Goal: Task Accomplishment & Management: Use online tool/utility

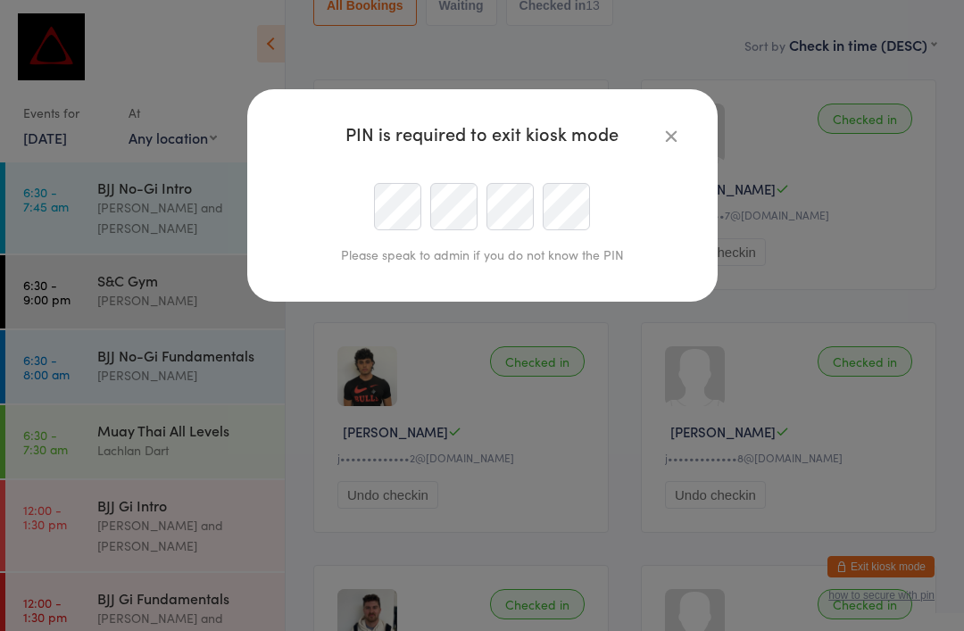
scroll to position [752, 0]
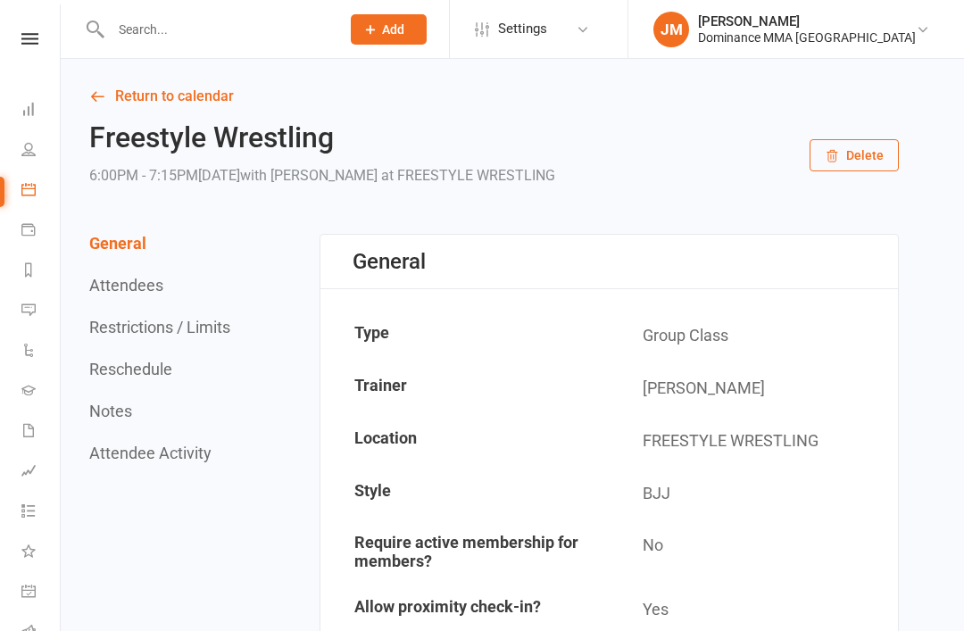
click at [167, 29] on input "text" at bounding box center [216, 29] width 222 height 25
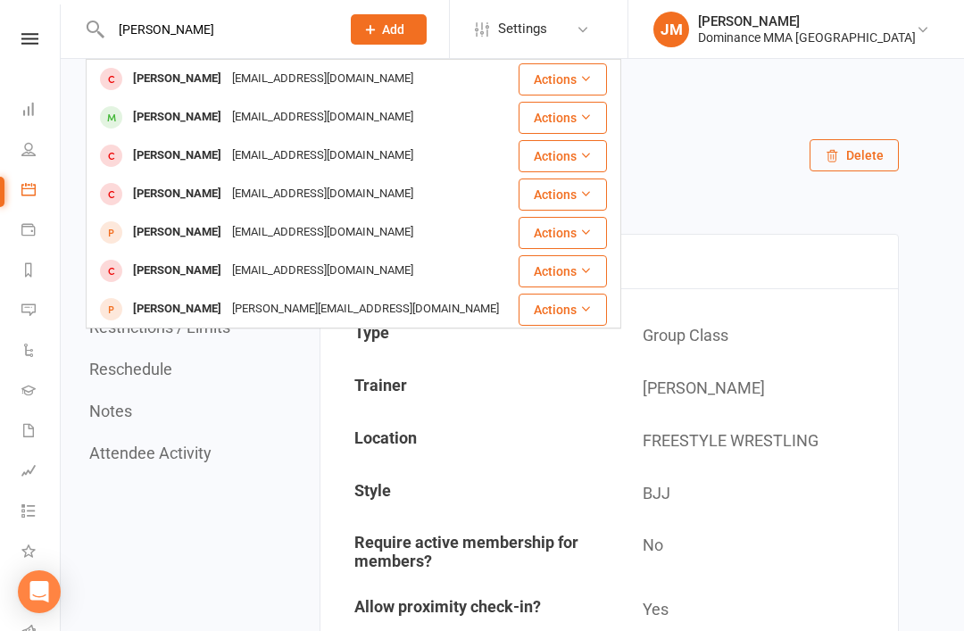
type input "[PERSON_NAME]"
click at [173, 77] on div "[PERSON_NAME]" at bounding box center [177, 79] width 99 height 26
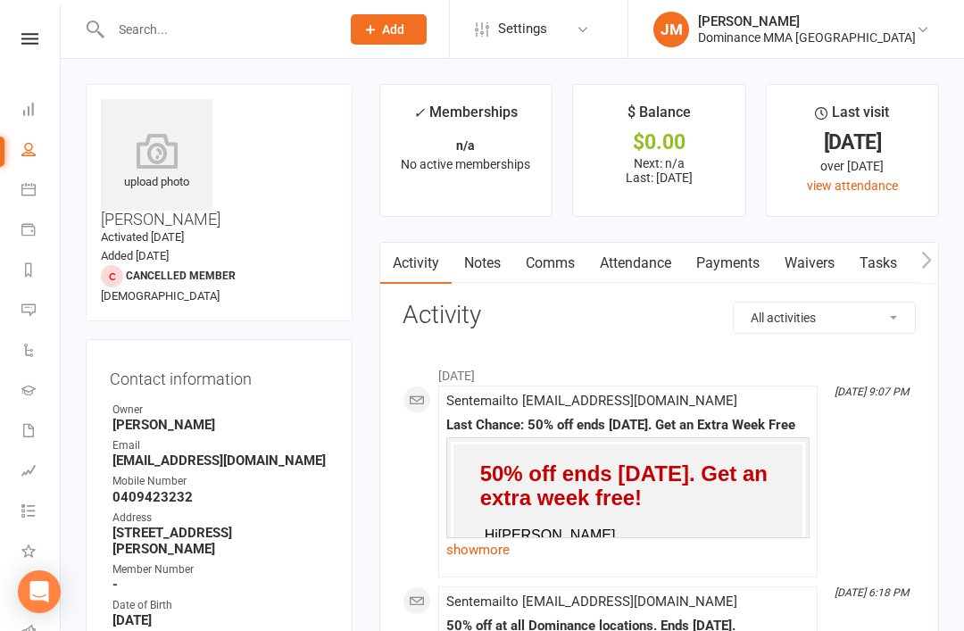
click at [479, 266] on link "Notes" at bounding box center [483, 263] width 62 height 41
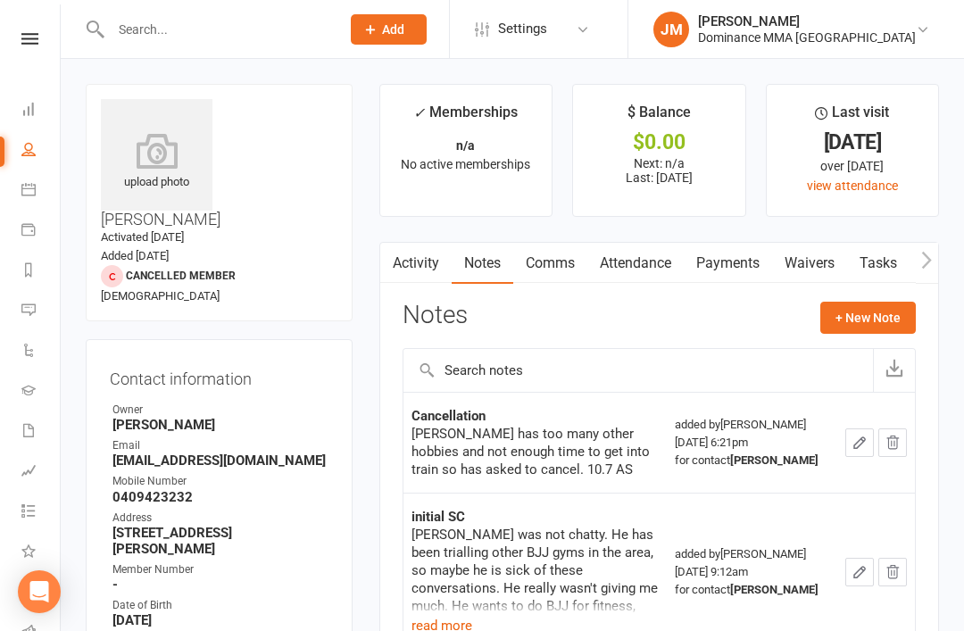
click at [812, 258] on link "Waivers" at bounding box center [809, 263] width 75 height 41
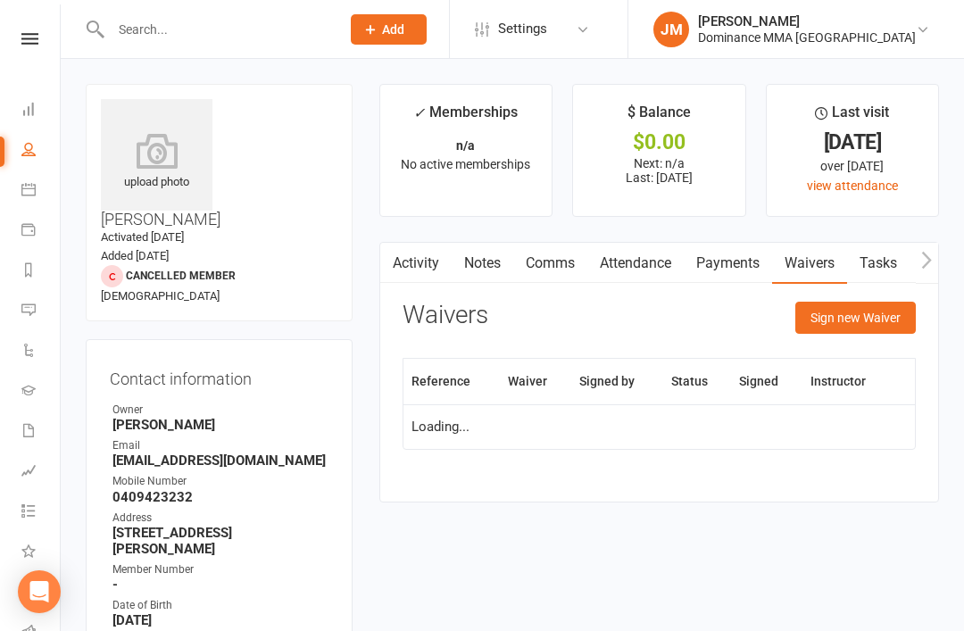
click at [871, 313] on button "Sign new Waiver" at bounding box center [855, 318] width 120 height 32
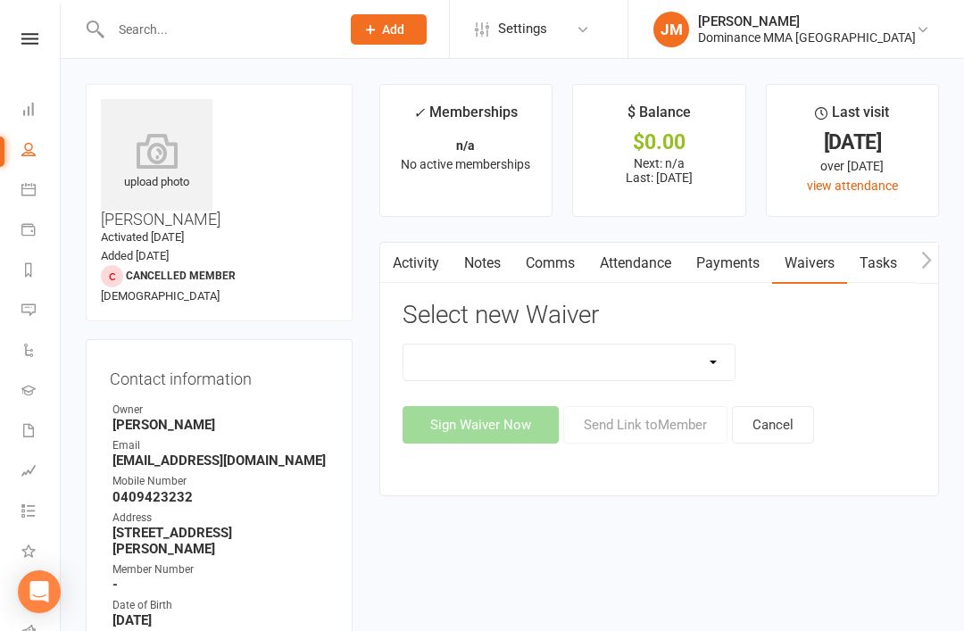
click at [707, 362] on select "Member | Cancellation | Adults Member | Injury Report Form (FOH staff use only)…" at bounding box center [569, 363] width 332 height 36
select select "603"
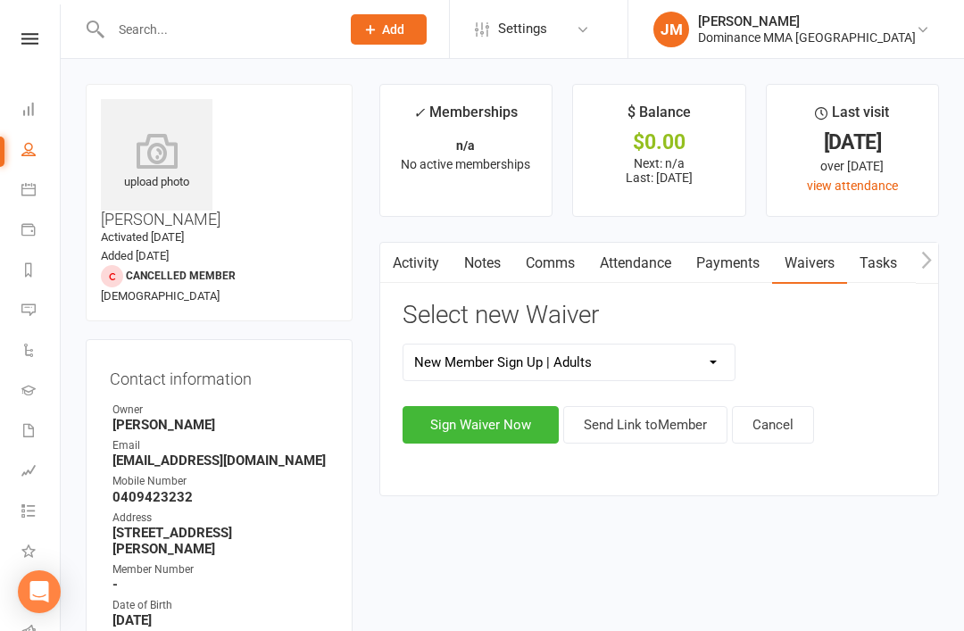
click at [465, 414] on button "Sign Waiver Now" at bounding box center [481, 424] width 156 height 37
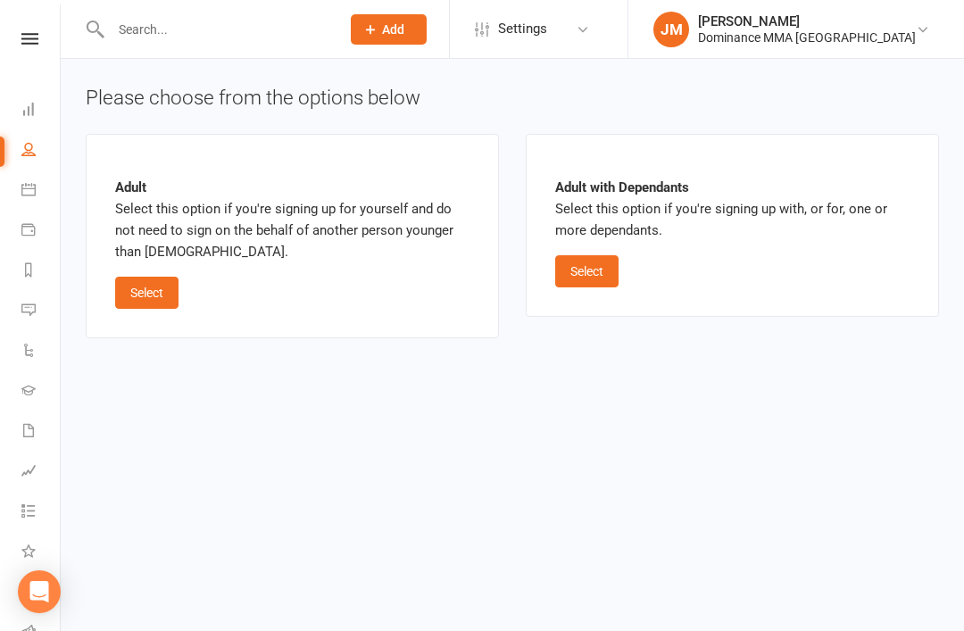
click at [150, 285] on button "Select" at bounding box center [146, 293] width 63 height 32
select select "10"
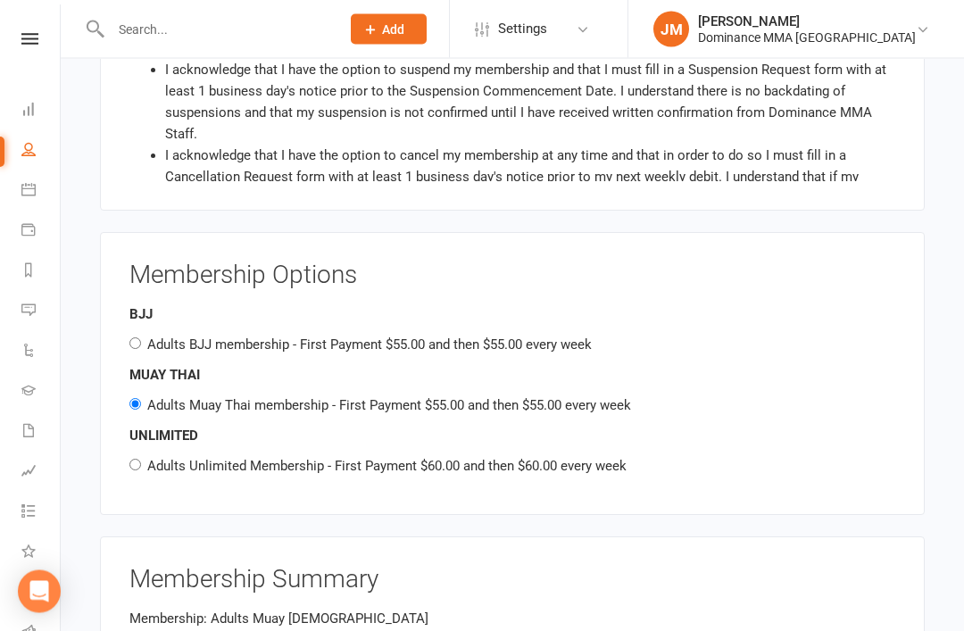
scroll to position [1121, 0]
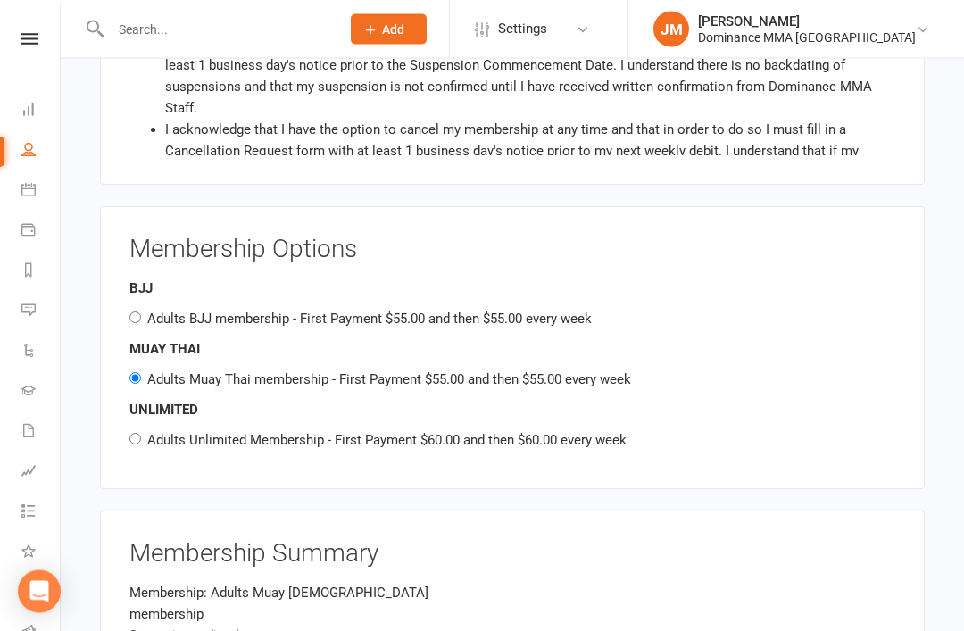
click at [135, 312] on input "Adults BJJ membership - First Payment $55.00 and then $55.00 every week" at bounding box center [135, 318] width 12 height 12
radio input "true"
radio input "false"
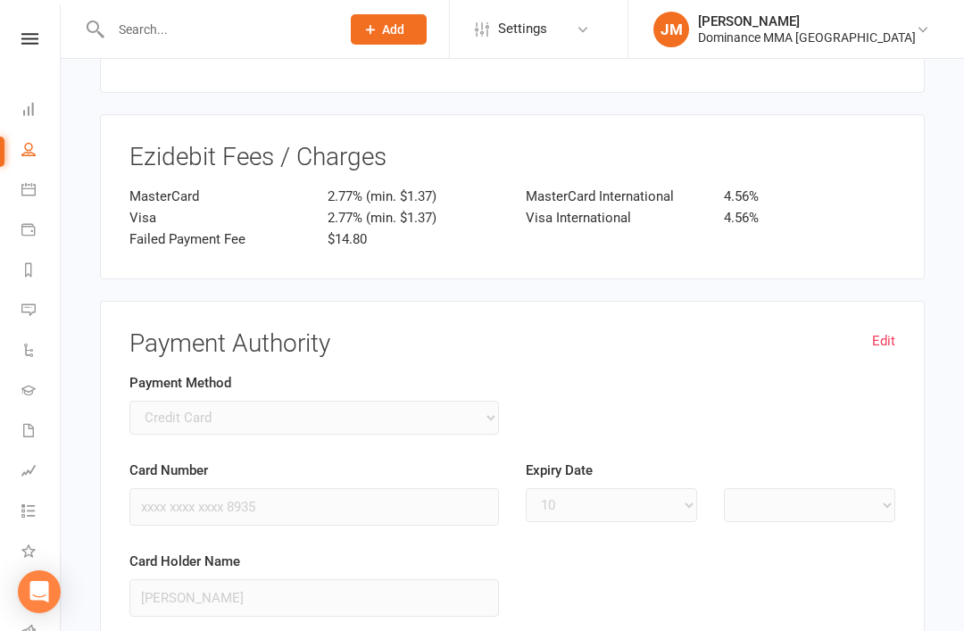
scroll to position [1798, 0]
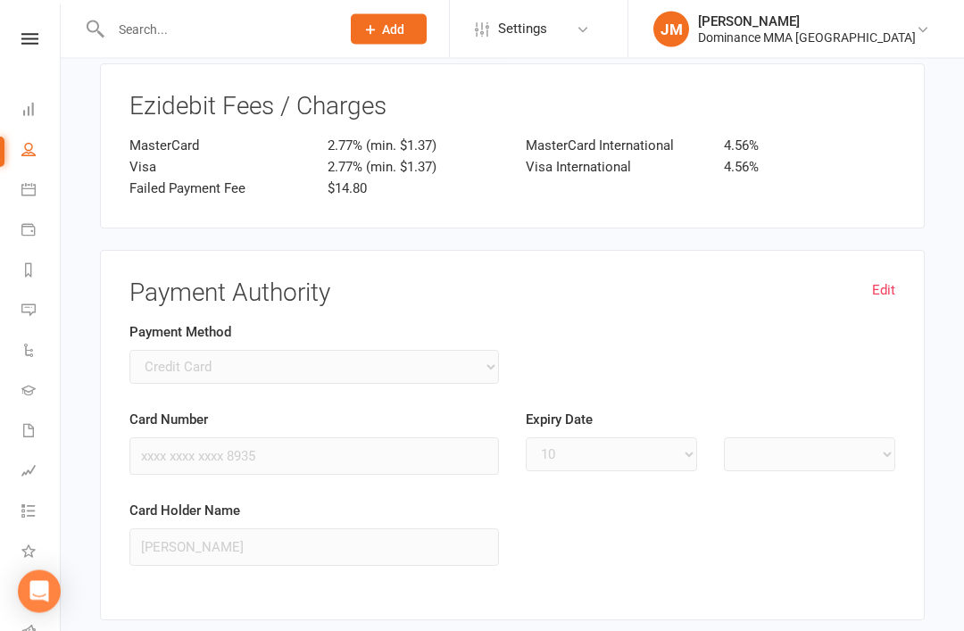
click at [885, 280] on link "Edit" at bounding box center [883, 290] width 23 height 21
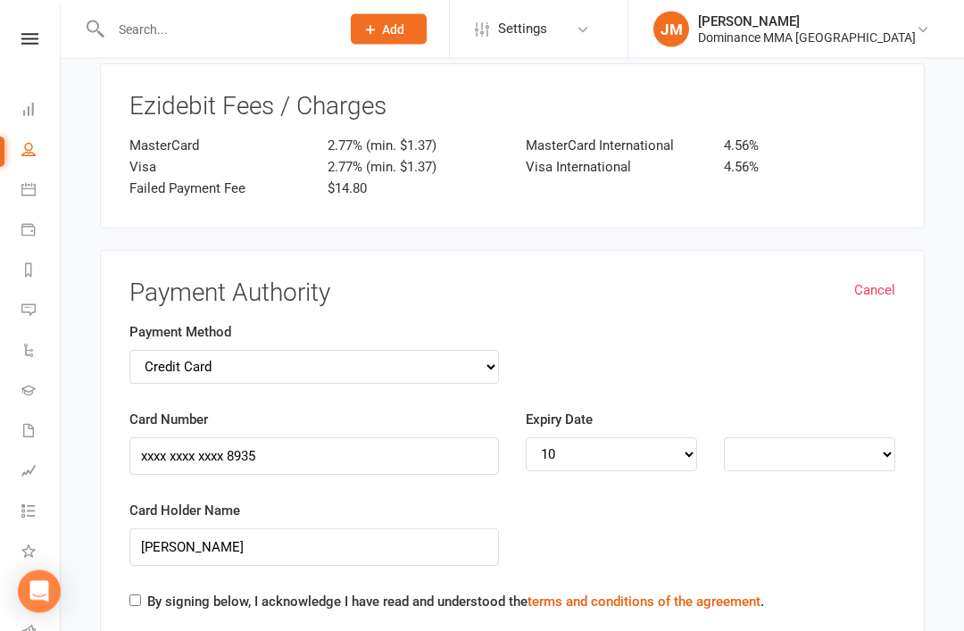
select select
click at [402, 437] on input "Card Number" at bounding box center [314, 455] width 370 height 37
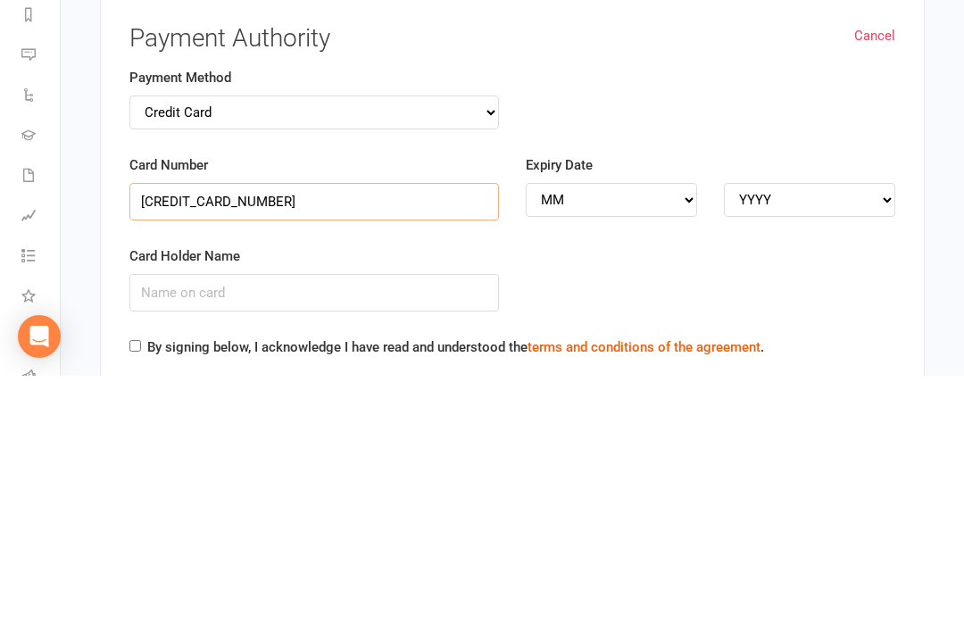
type input "[CREDIT_CARD_NUMBER]"
click at [373, 529] on input "Card Holder Name" at bounding box center [314, 547] width 370 height 37
type input "[PERSON_NAME]"
click at [603, 438] on select "MM 01 02 03 04 05 06 07 08 09 10 11 12" at bounding box center [611, 455] width 171 height 34
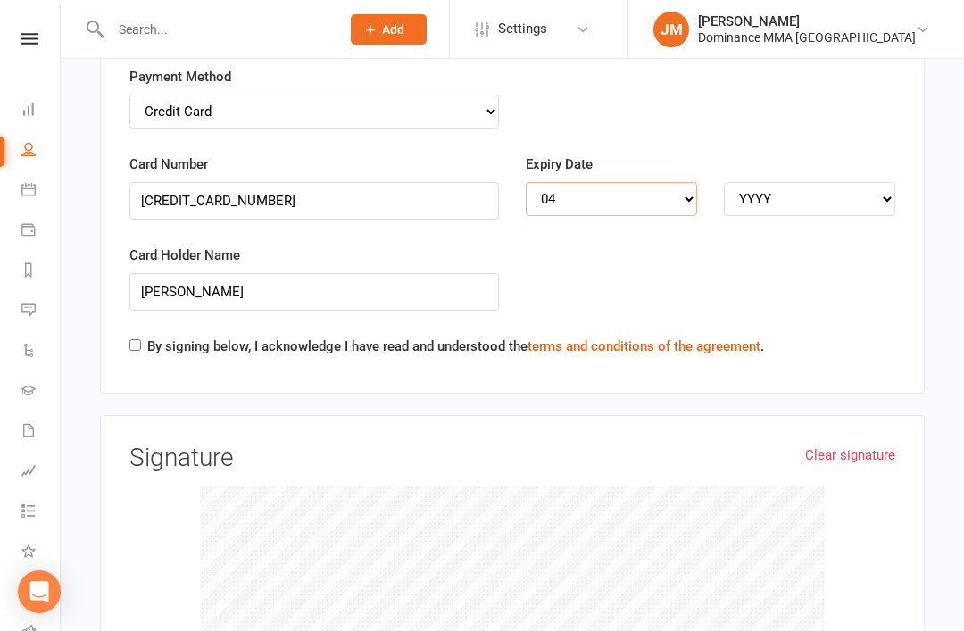
click at [637, 182] on select "MM 01 02 03 04 05 06 07 08 09 10 11 12" at bounding box center [611, 199] width 171 height 34
select select "05"
click at [819, 182] on select "YYYY 2025 2026 2027 2028 2029 2030 2031 2032 2033 2034" at bounding box center [809, 199] width 171 height 34
select select "2029"
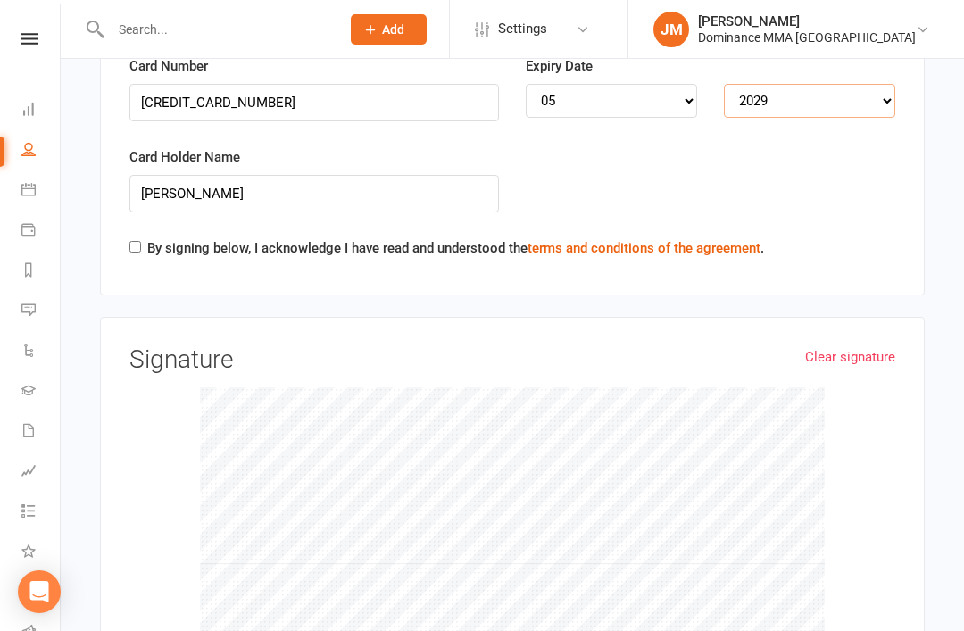
scroll to position [2168, 0]
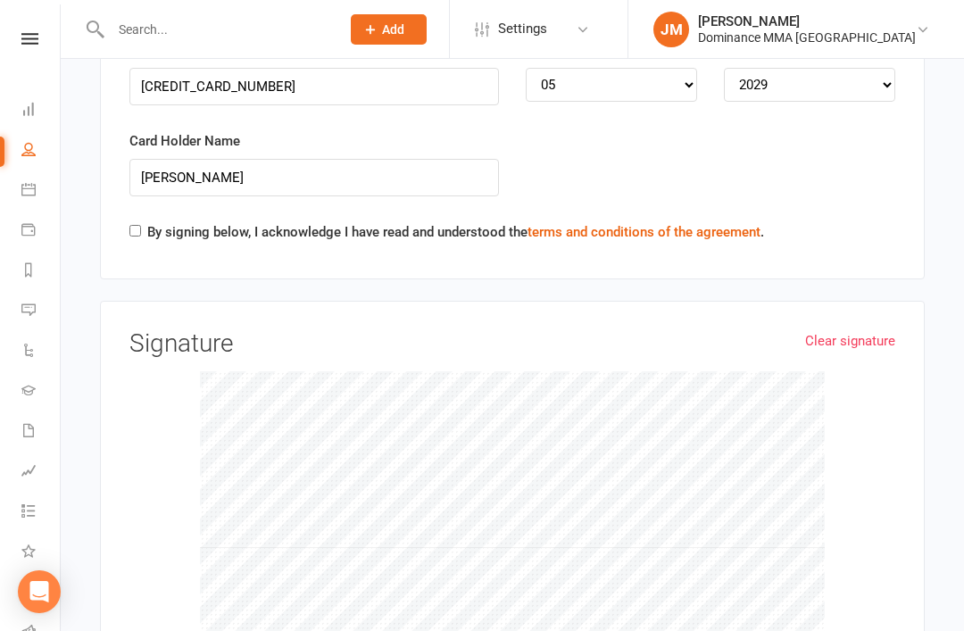
click at [142, 221] on div "By signing below, I acknowledge I have read and understood the terms and condit…" at bounding box center [446, 235] width 635 height 29
click at [138, 225] on input "By signing below, I acknowledge I have read and understood the terms and condit…" at bounding box center [135, 231] width 12 height 12
checkbox input "true"
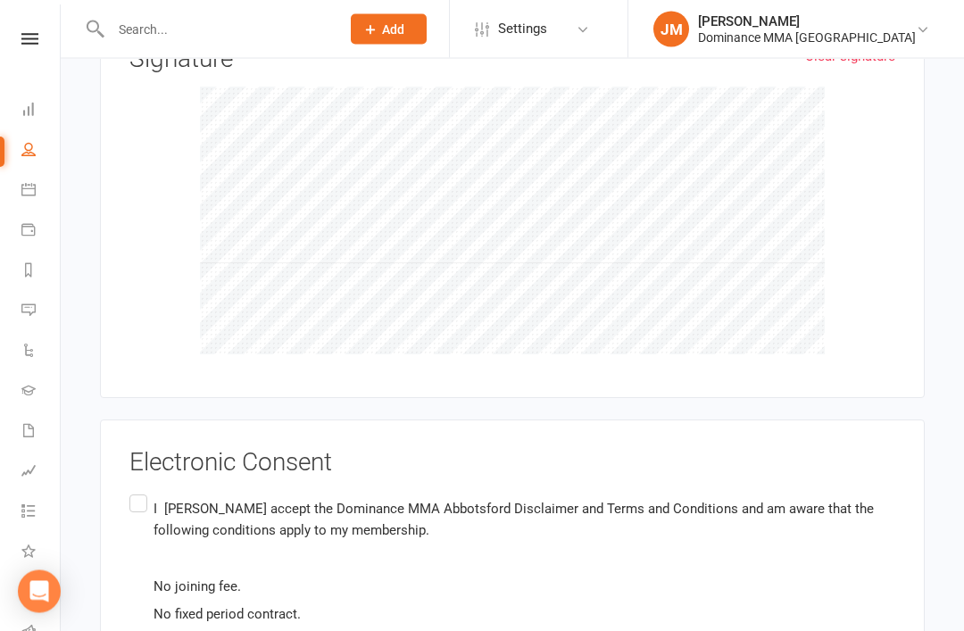
scroll to position [2588, 0]
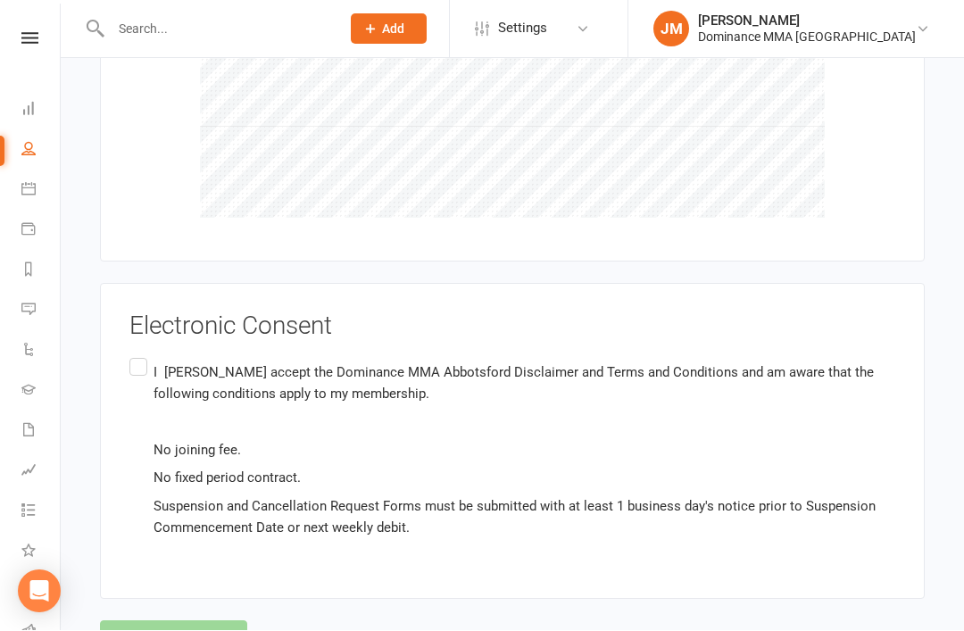
click at [123, 312] on div "Electronic Consent I [PERSON_NAME] accept the Dominance MMA Abbotsford Disclaim…" at bounding box center [512, 442] width 825 height 316
click at [142, 355] on label "I [PERSON_NAME] accept the Dominance MMA Abbotsford Disclaimer and Terms and Co…" at bounding box center [512, 450] width 766 height 190
click at [141, 355] on input "I [PERSON_NAME] accept the Dominance MMA Abbotsford Disclaimer and Terms and Co…" at bounding box center [135, 355] width 12 height 0
click at [176, 621] on button "Agree & Submit" at bounding box center [173, 639] width 147 height 37
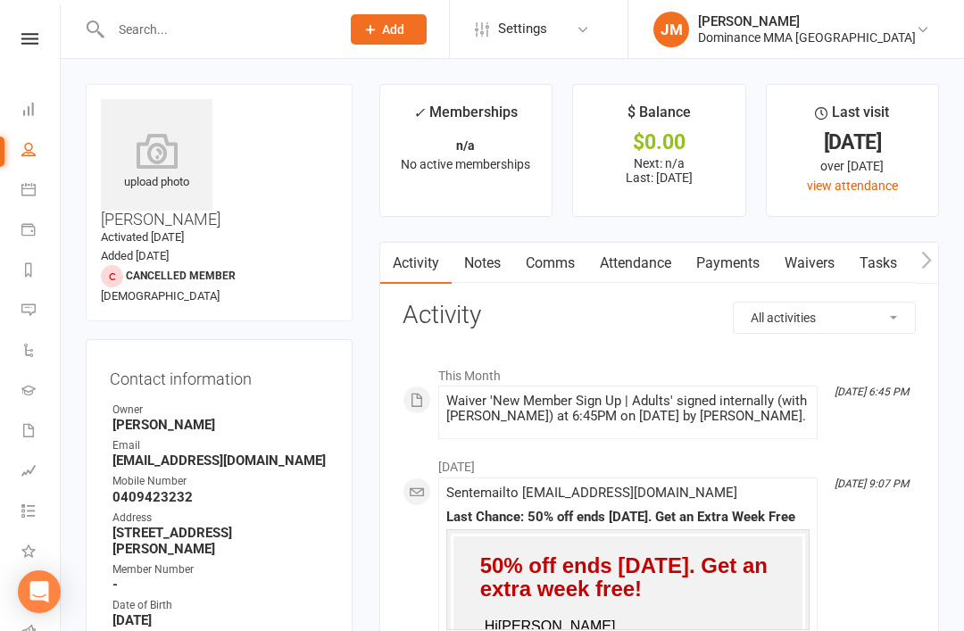
click at [29, 107] on icon at bounding box center [28, 109] width 14 height 14
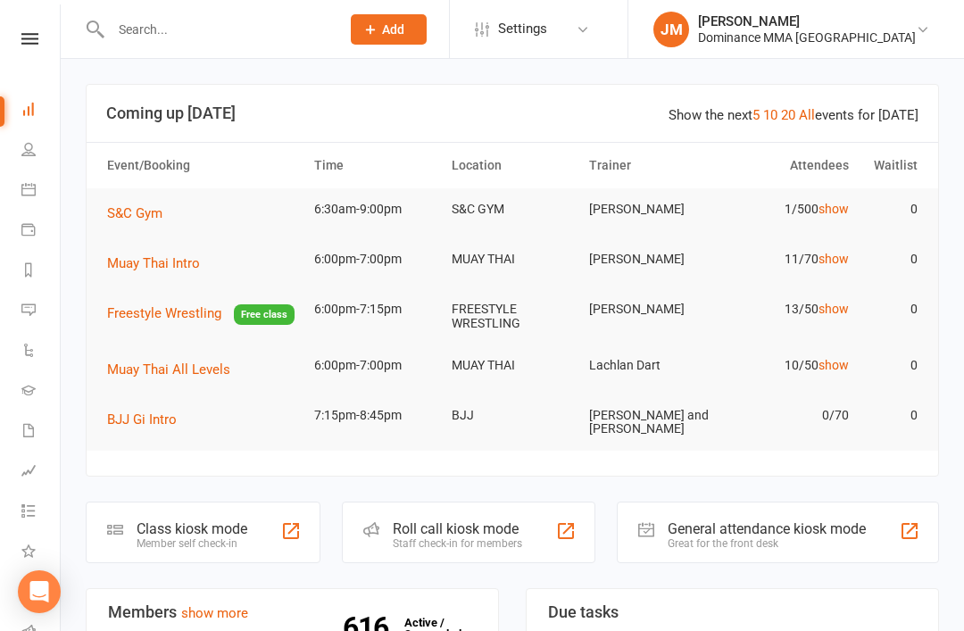
click at [204, 537] on div "Member self check-in" at bounding box center [192, 543] width 111 height 12
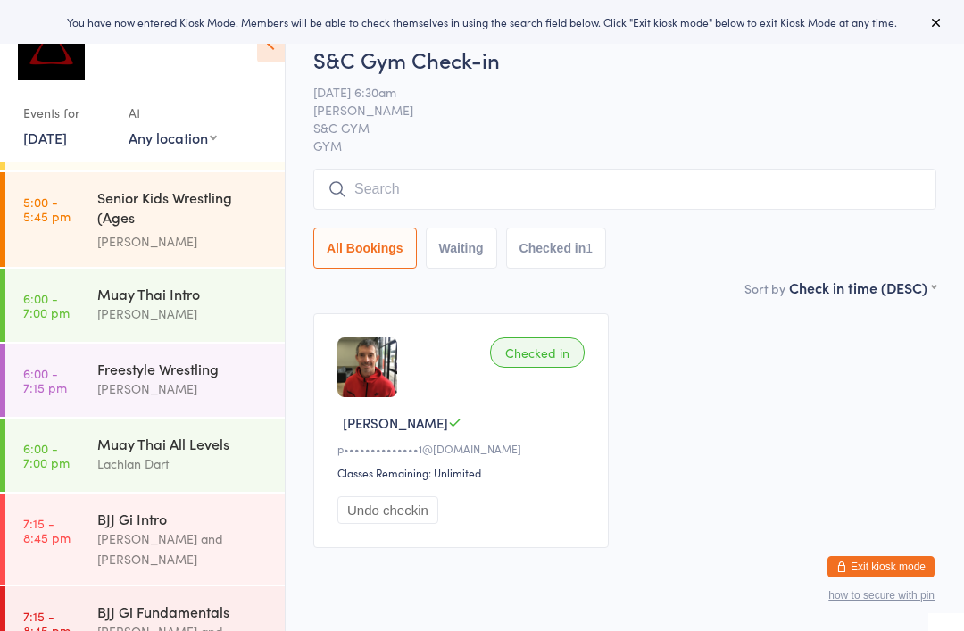
scroll to position [752, 0]
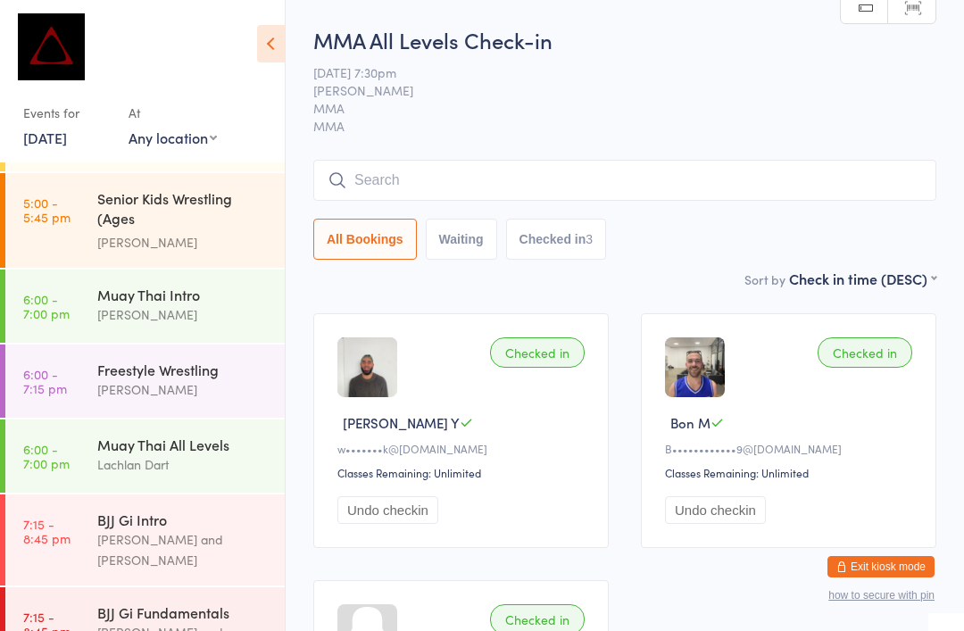
click at [174, 602] on div "BJJ Gi Fundamentals" at bounding box center [183, 612] width 172 height 20
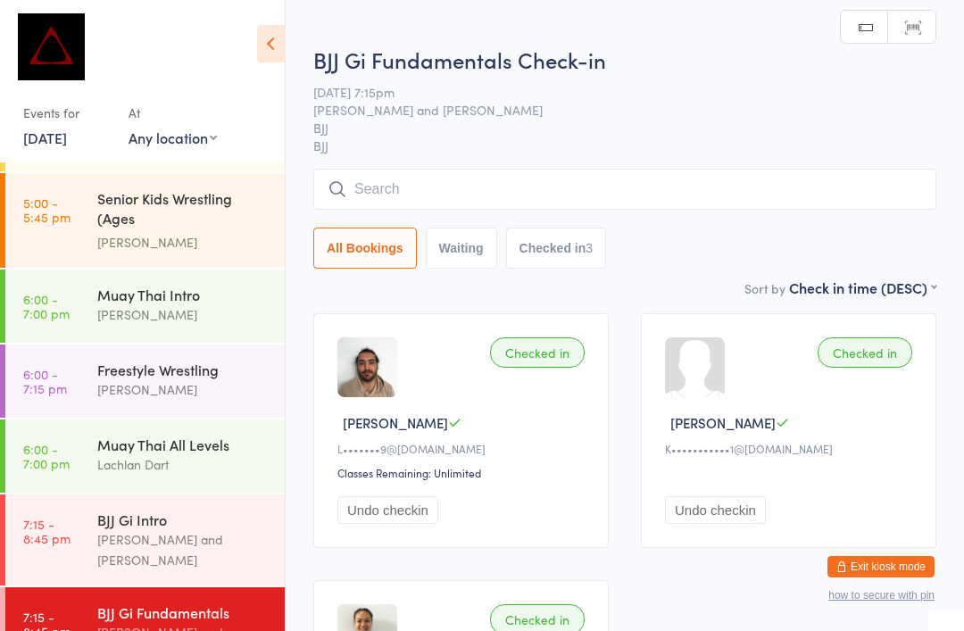
click at [567, 185] on input "search" at bounding box center [624, 189] width 623 height 41
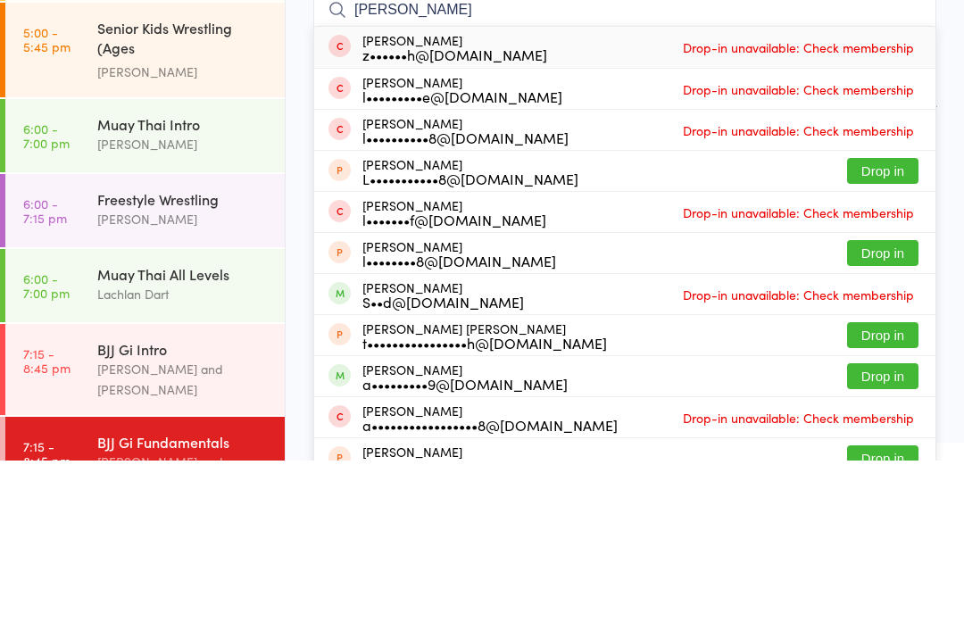
type input "Leigh"
click at [883, 328] on button "Drop in" at bounding box center [882, 341] width 71 height 26
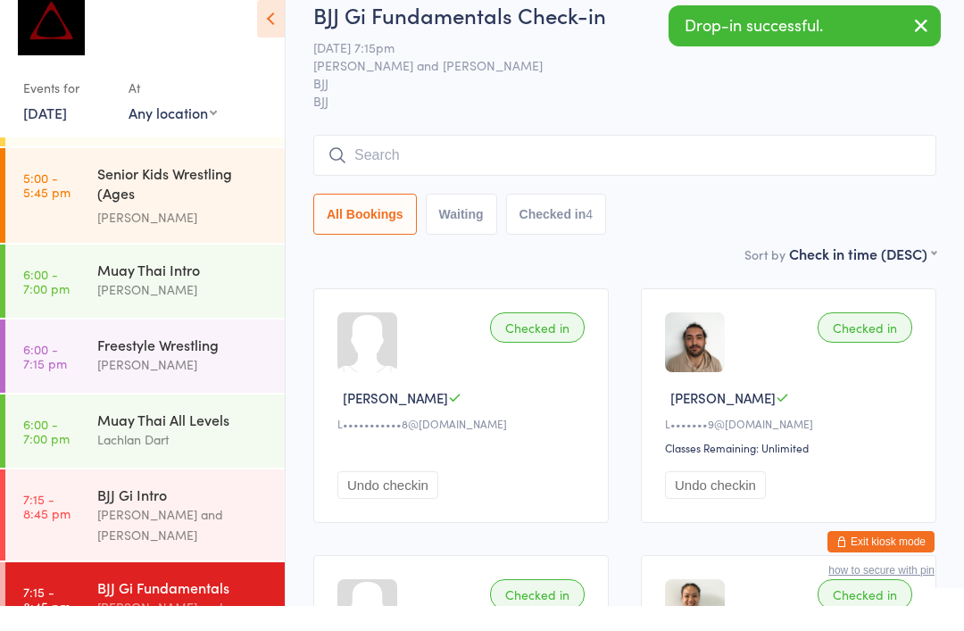
scroll to position [750, 0]
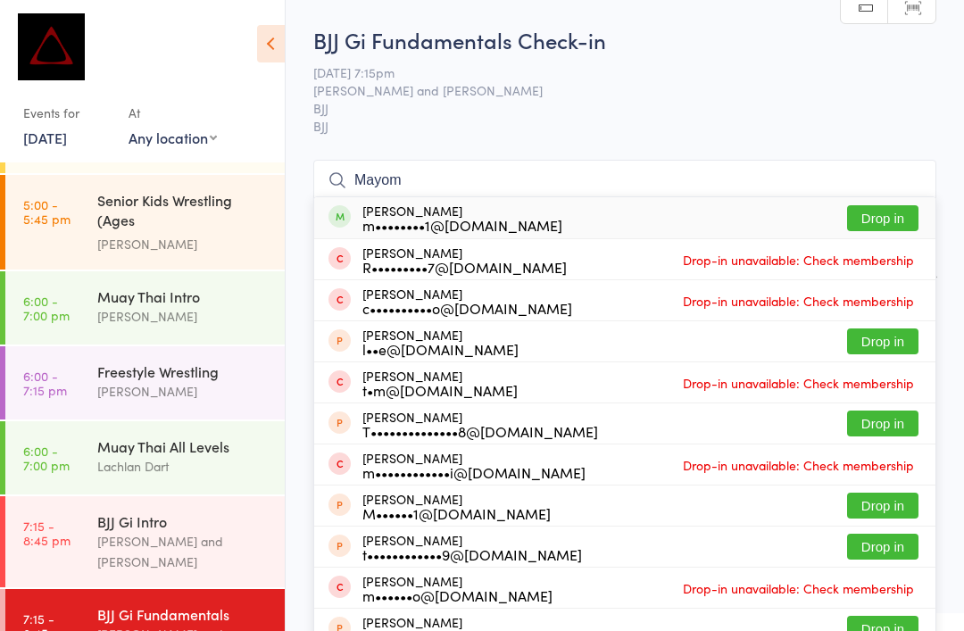
type input "Mayom"
click at [881, 220] on button "Drop in" at bounding box center [882, 218] width 71 height 26
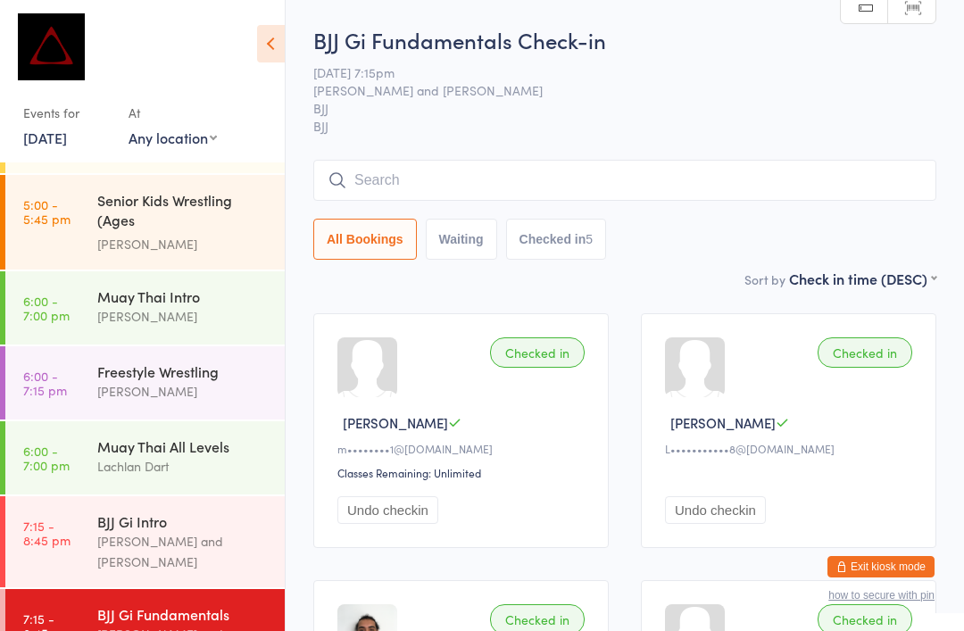
click at [503, 180] on input "search" at bounding box center [624, 180] width 623 height 41
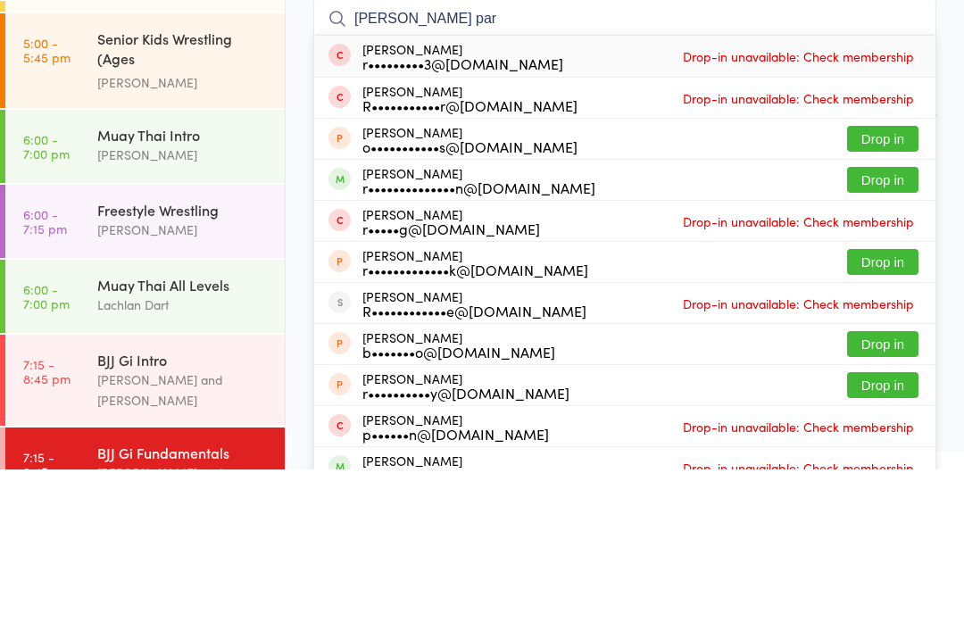
type input "Robbie par"
click at [559, 342] on div "r••••••••••••••n@hotmail.com" at bounding box center [478, 349] width 233 height 14
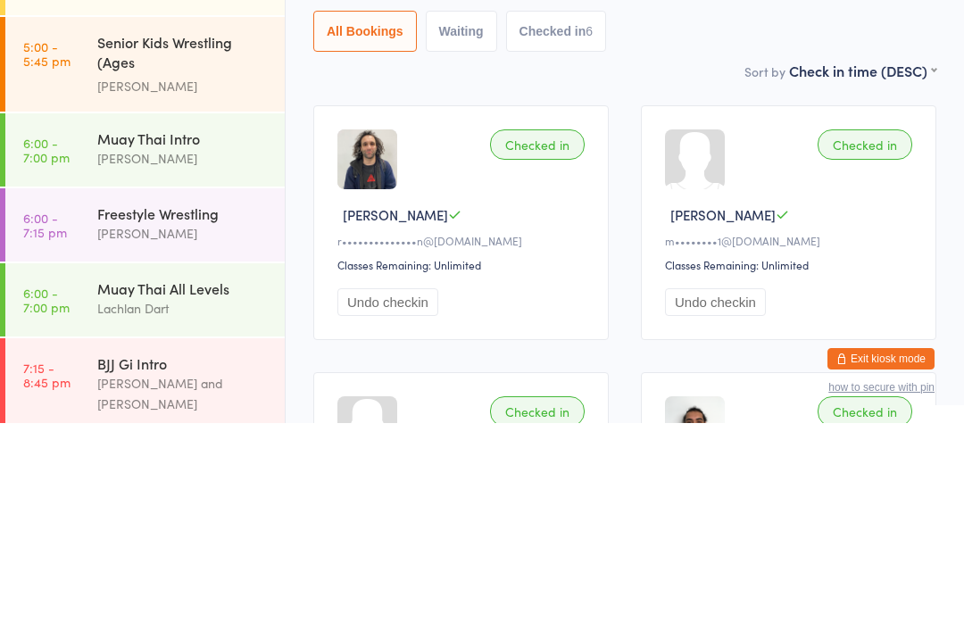
scroll to position [694, 0]
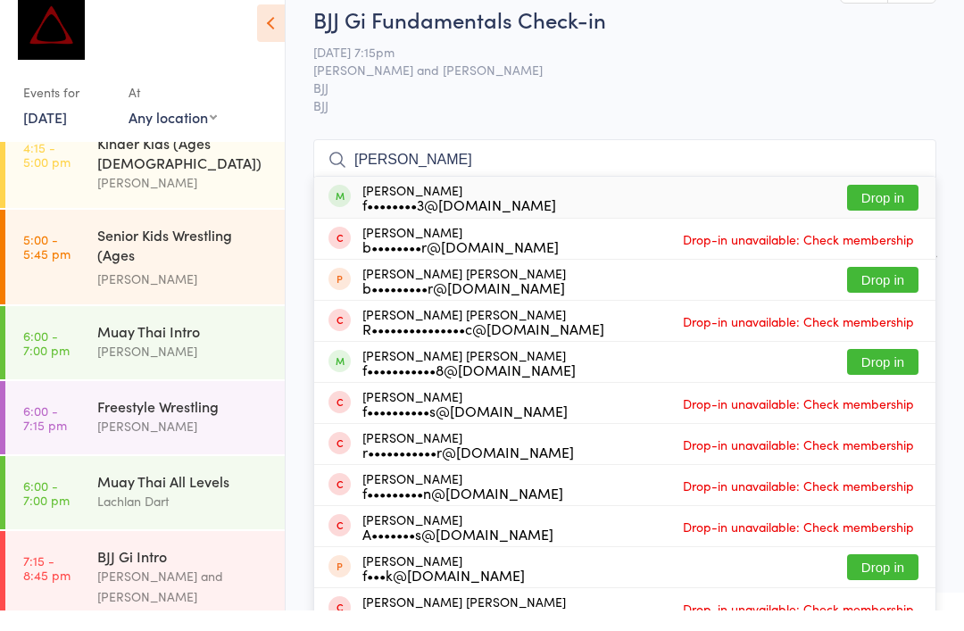
type input "Frazer"
click at [860, 205] on button "Drop in" at bounding box center [882, 218] width 71 height 26
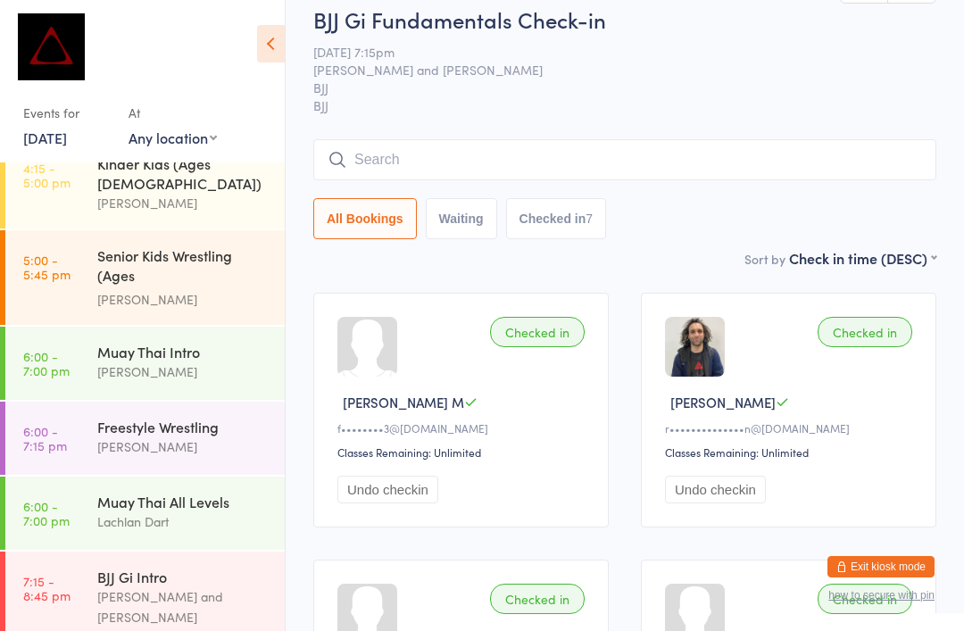
click at [499, 154] on input "search" at bounding box center [624, 159] width 623 height 41
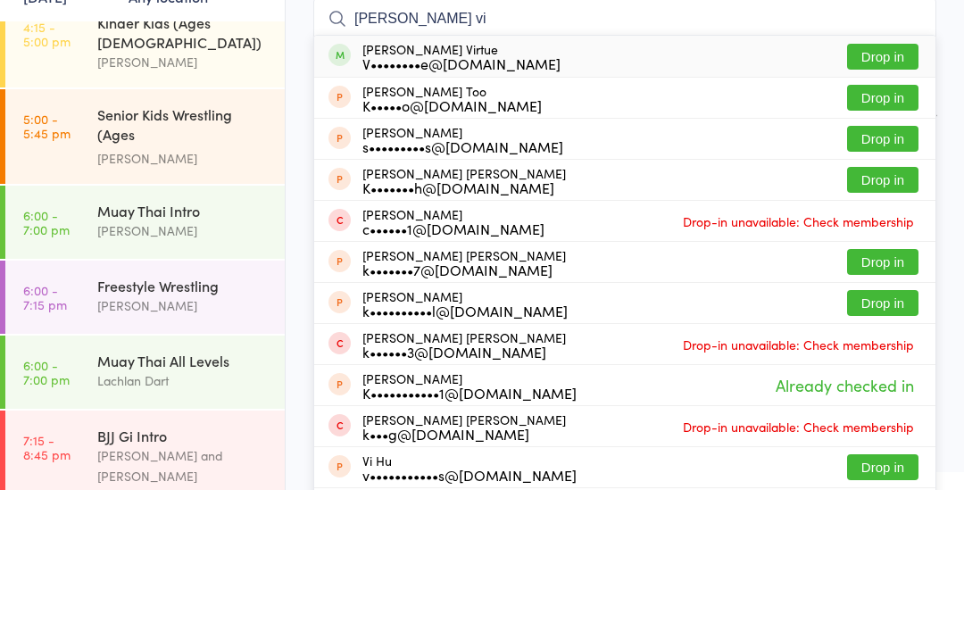
type input "Kane vi"
click at [876, 185] on button "Drop in" at bounding box center [882, 198] width 71 height 26
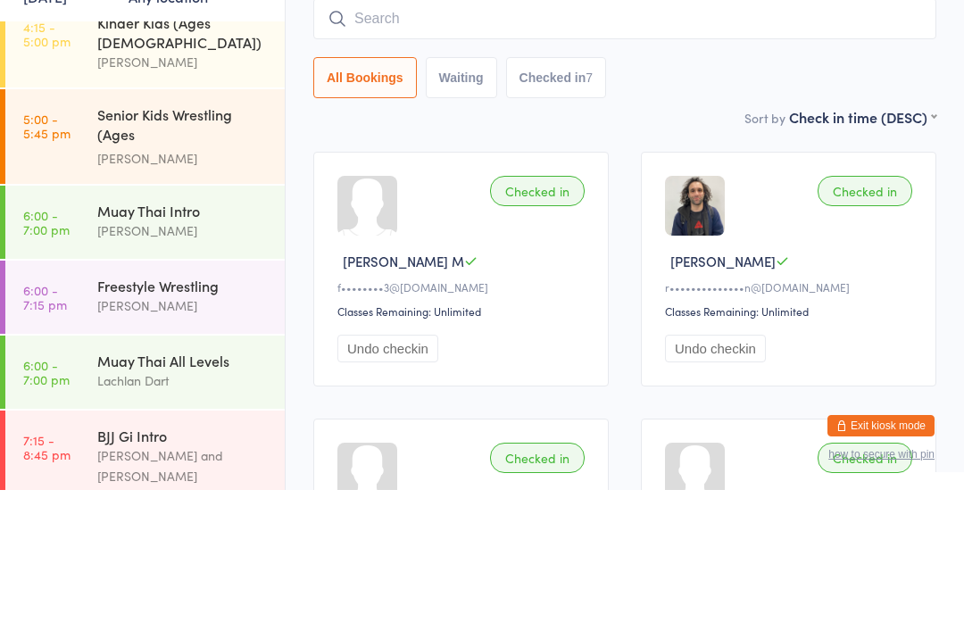
scroll to position [162, 0]
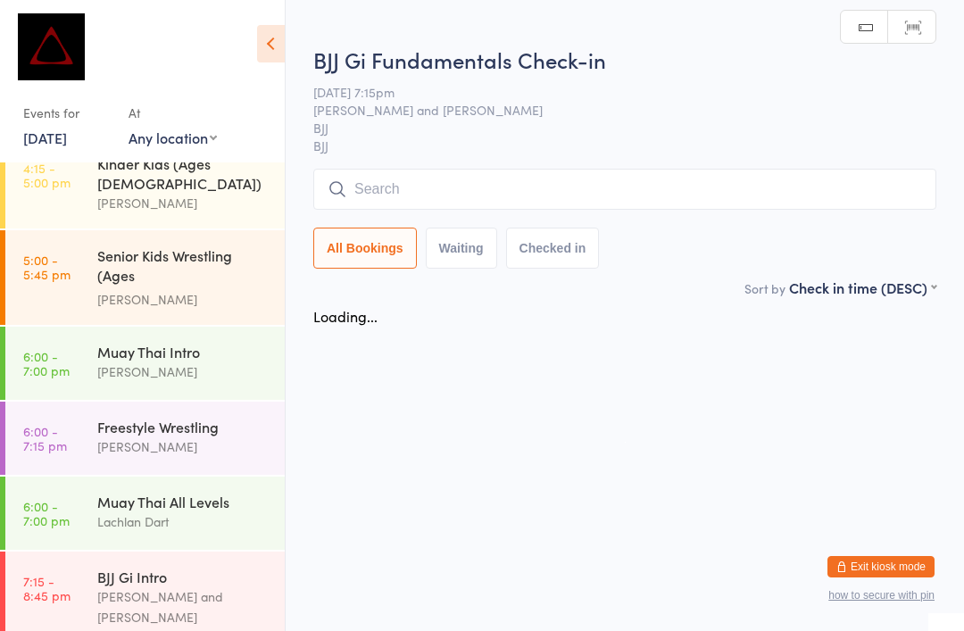
scroll to position [0, 0]
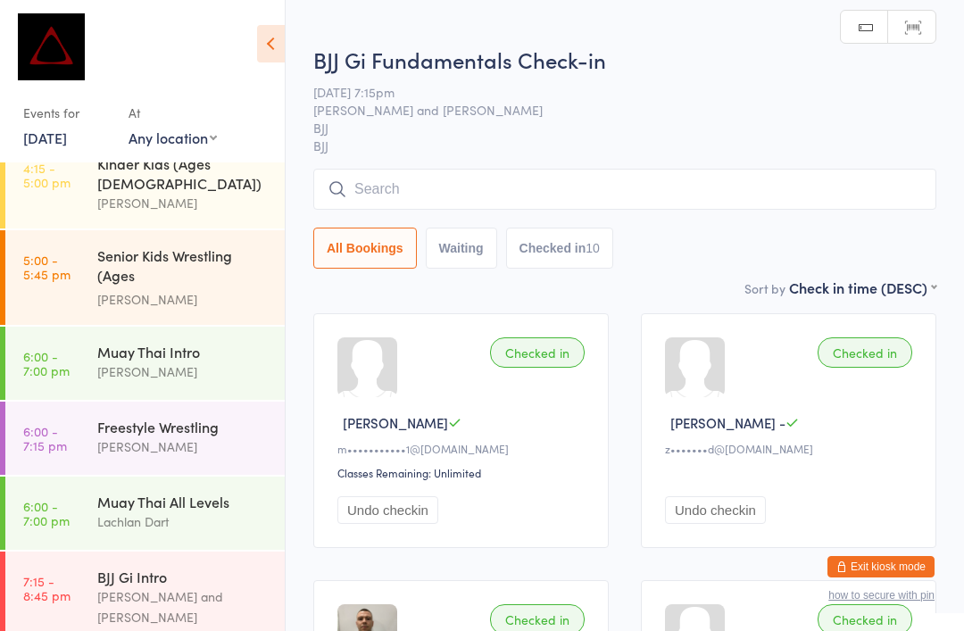
click at [505, 183] on input "search" at bounding box center [624, 189] width 623 height 41
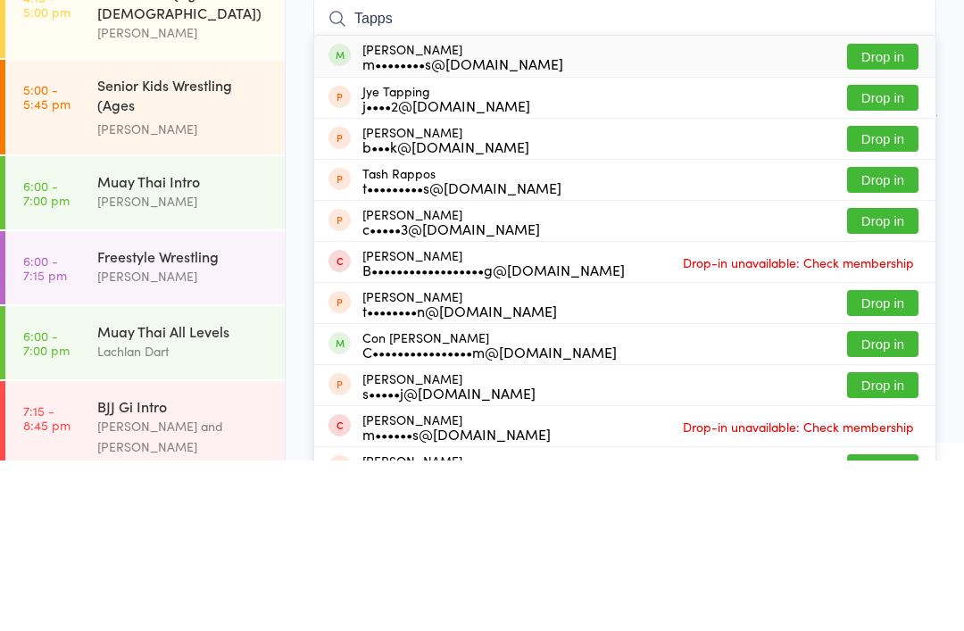
type input "Tapps"
click at [885, 214] on button "Drop in" at bounding box center [882, 227] width 71 height 26
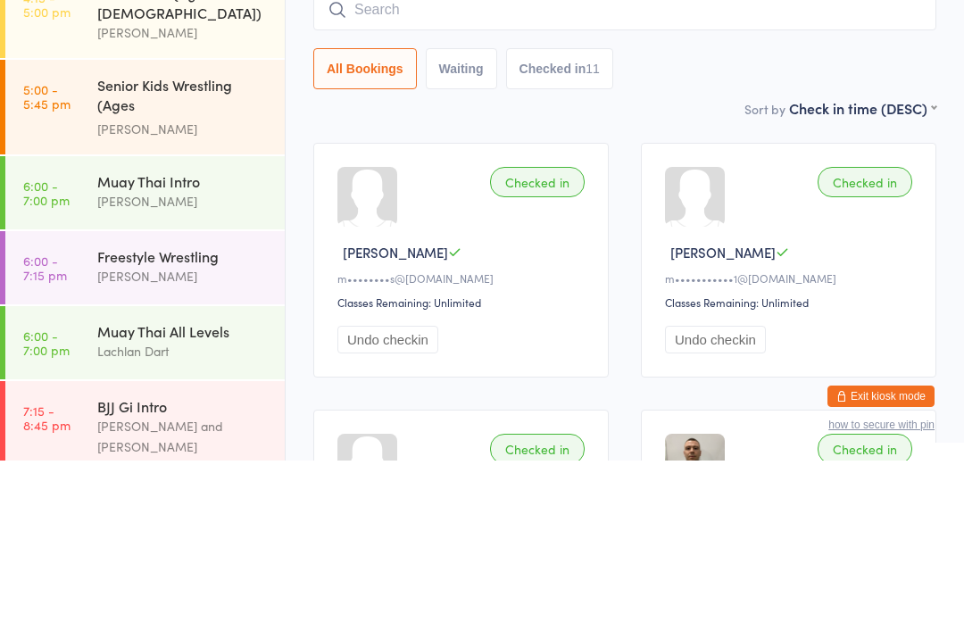
click at [519, 313] on div "Checked in Matt T m••••••••s@gmail.com Classes Remaining: Unlimited Undo checkin" at bounding box center [460, 430] width 295 height 235
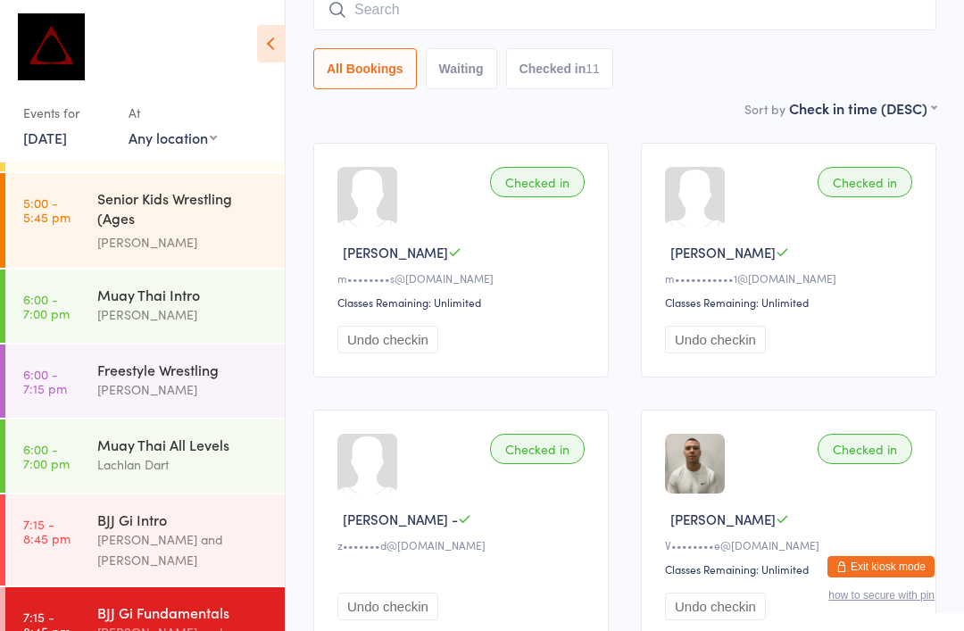
scroll to position [752, 0]
click at [565, 30] on input "search" at bounding box center [624, 9] width 623 height 41
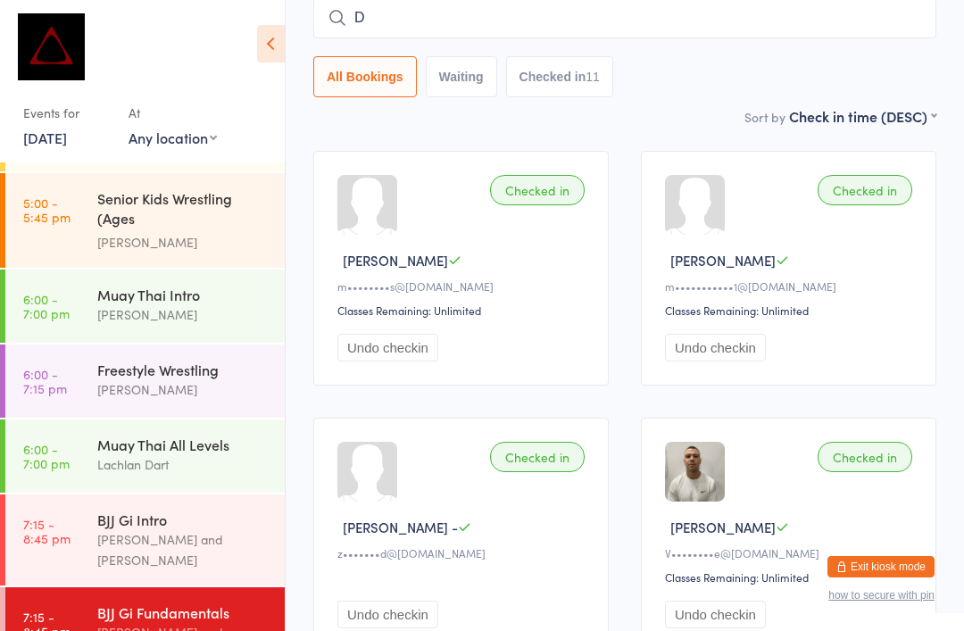
scroll to position [162, 0]
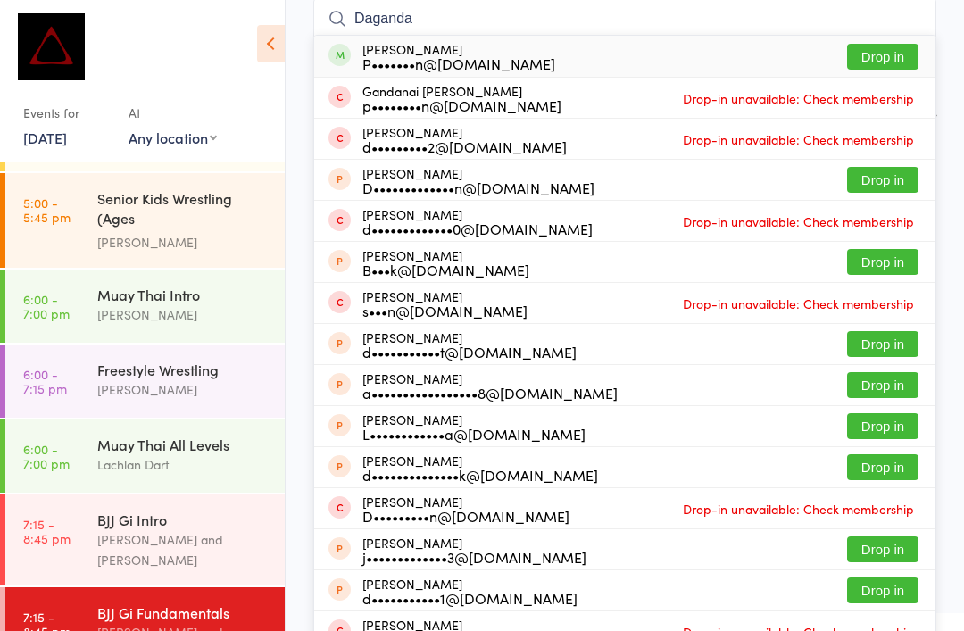
type input "Daganda"
click at [904, 60] on button "Drop in" at bounding box center [882, 57] width 71 height 26
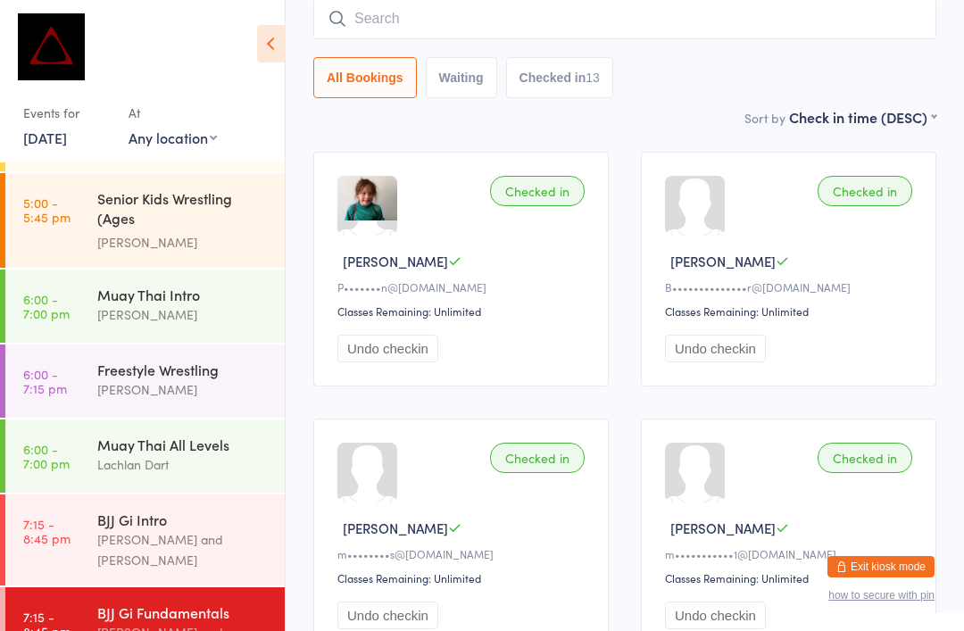
click at [382, 17] on input "search" at bounding box center [624, 18] width 623 height 41
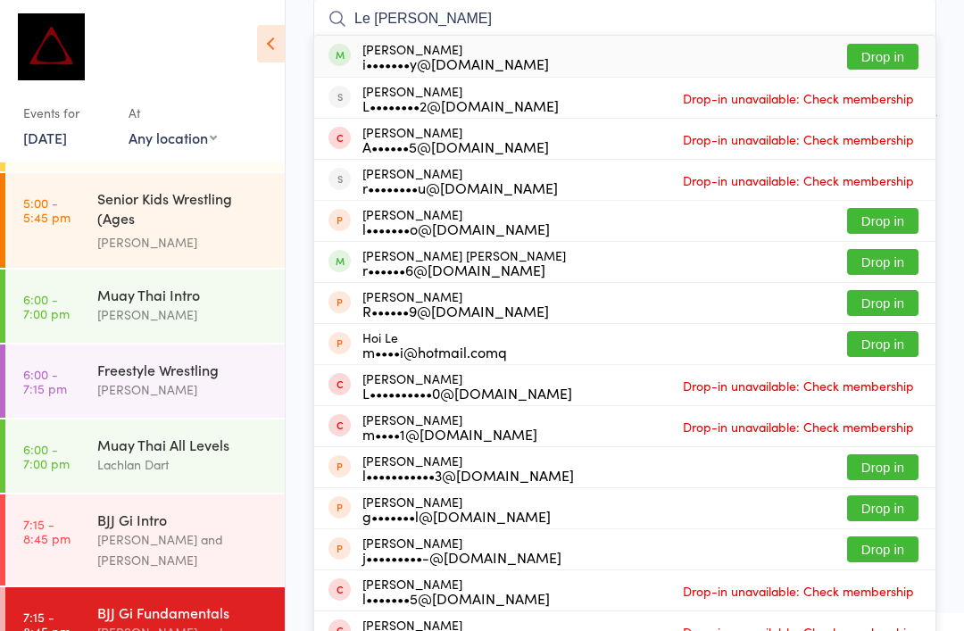
type input "Le roy"
click at [872, 53] on button "Drop in" at bounding box center [882, 57] width 71 height 26
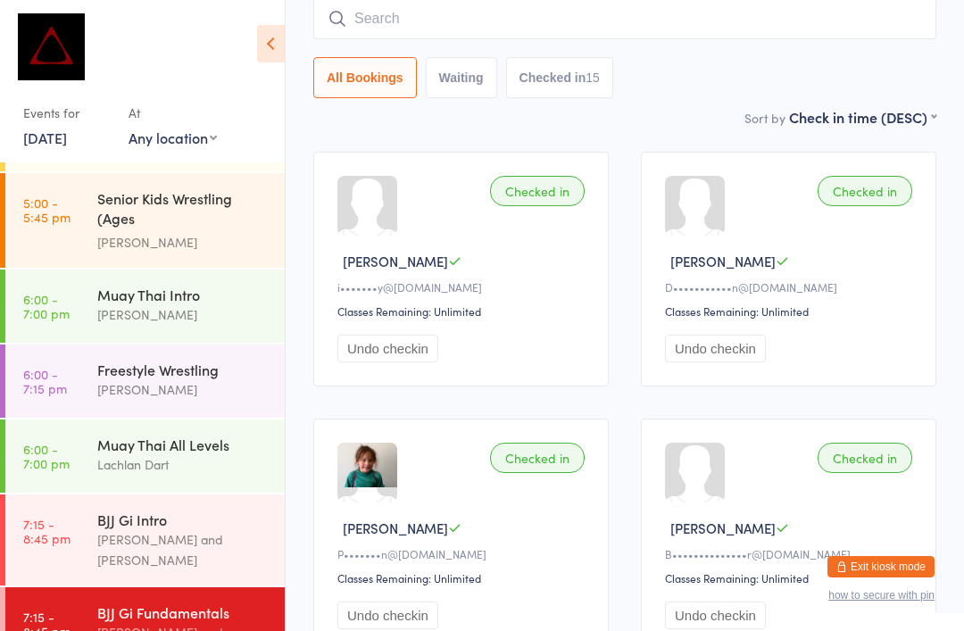
click at [380, 38] on input "search" at bounding box center [624, 18] width 623 height 41
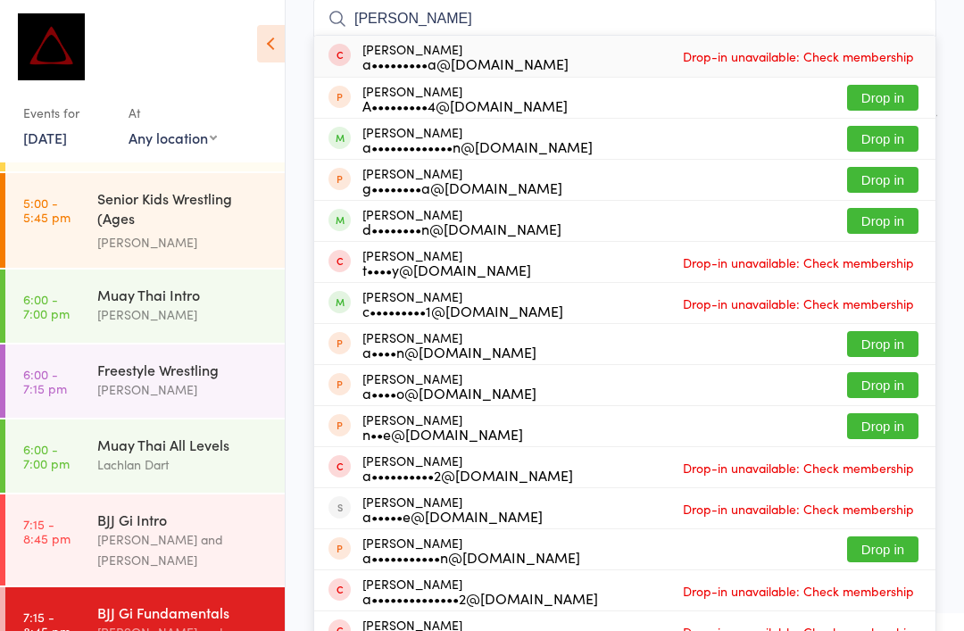
type input "Adriana"
click at [873, 148] on button "Drop in" at bounding box center [882, 139] width 71 height 26
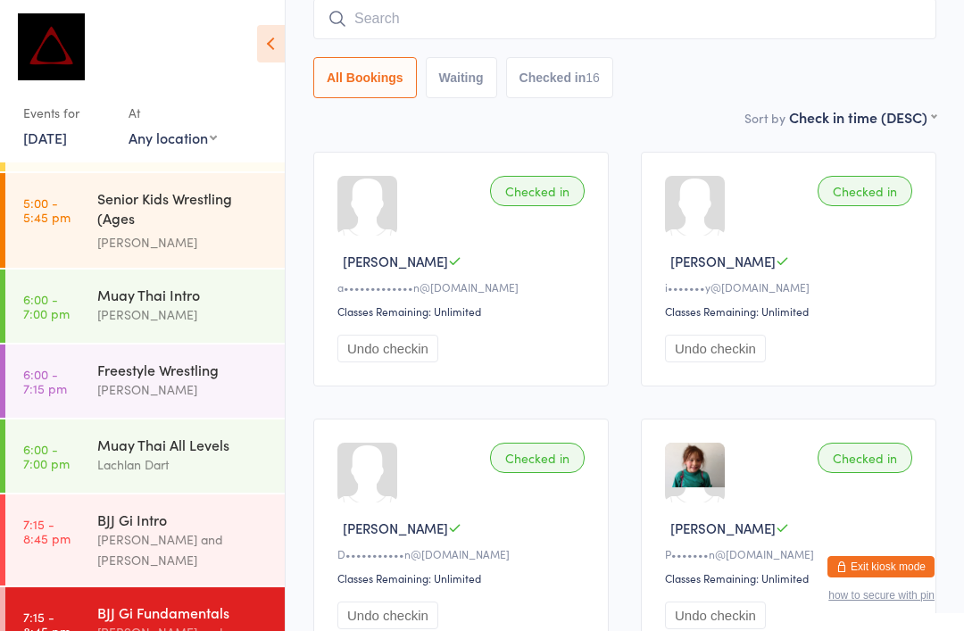
type input "V"
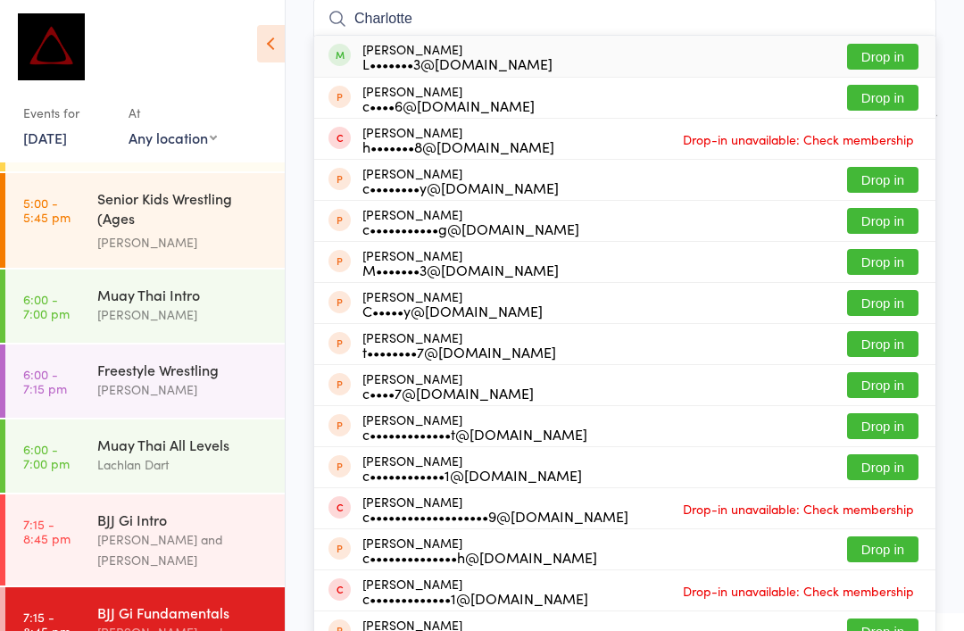
type input "Charlotte"
click at [873, 55] on button "Drop in" at bounding box center [882, 57] width 71 height 26
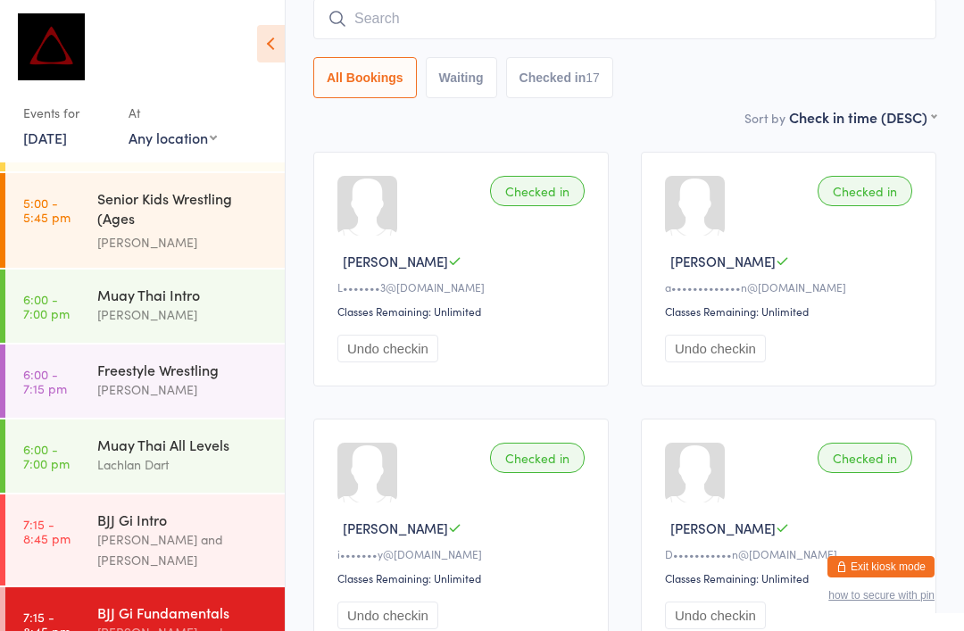
scroll to position [694, 0]
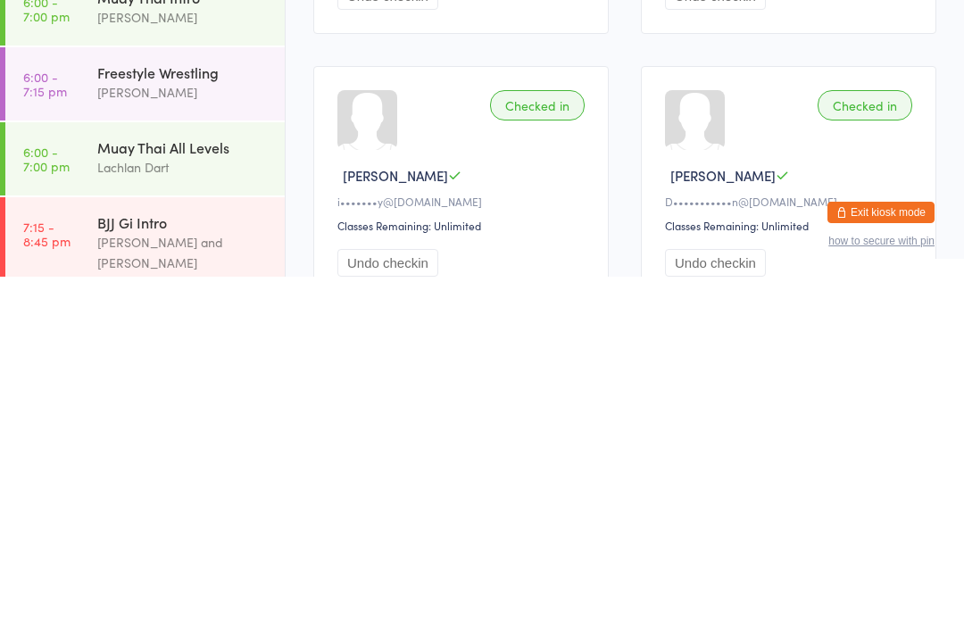
click at [104, 586] on div "[PERSON_NAME] and [PERSON_NAME]" at bounding box center [183, 606] width 172 height 41
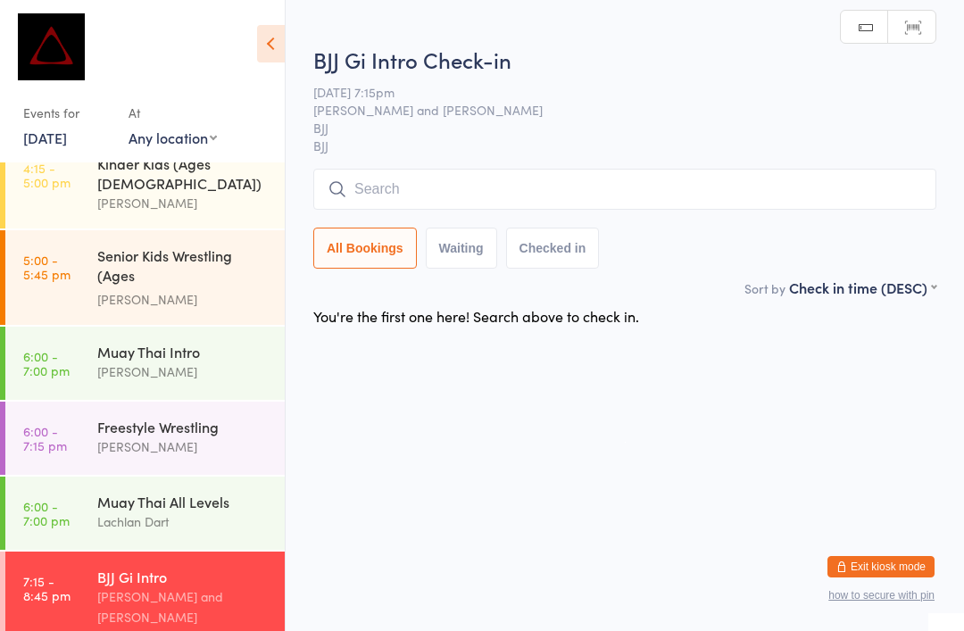
click at [407, 193] on input "search" at bounding box center [624, 189] width 623 height 41
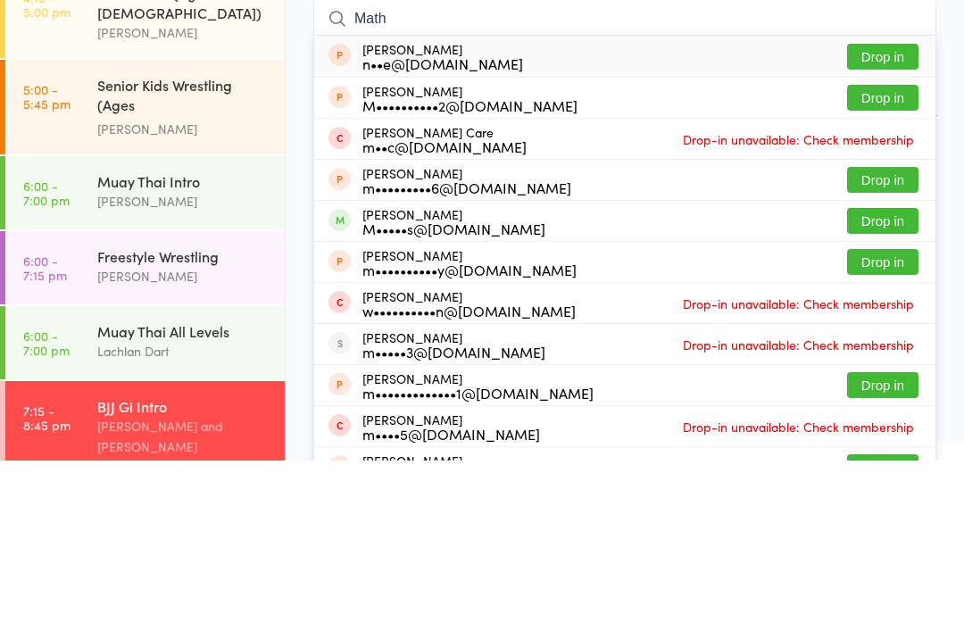
type input "Mat"
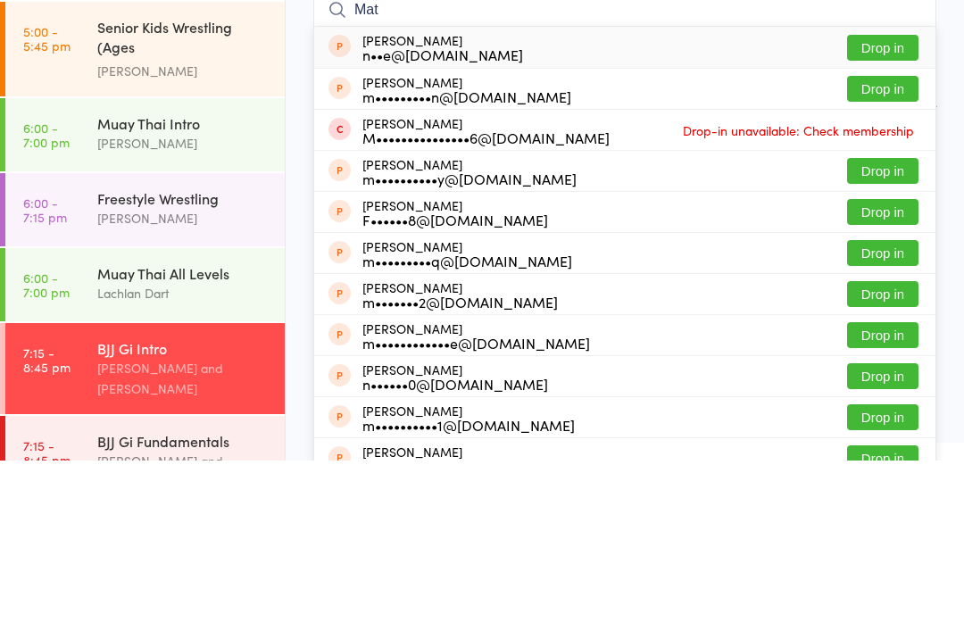
scroll to position [752, 0]
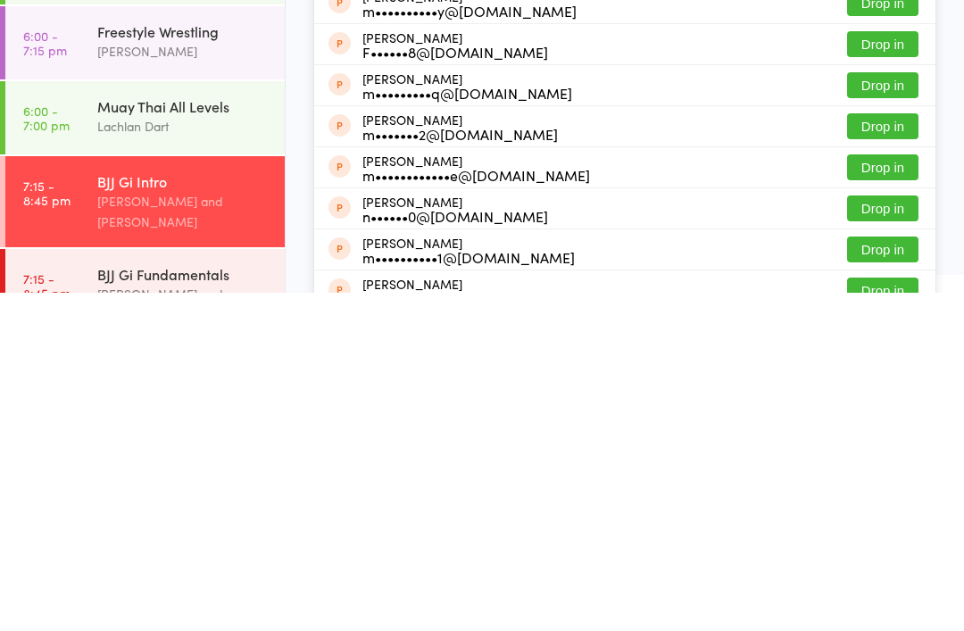
click at [121, 602] on div "BJJ Gi Fundamentals" at bounding box center [183, 612] width 172 height 20
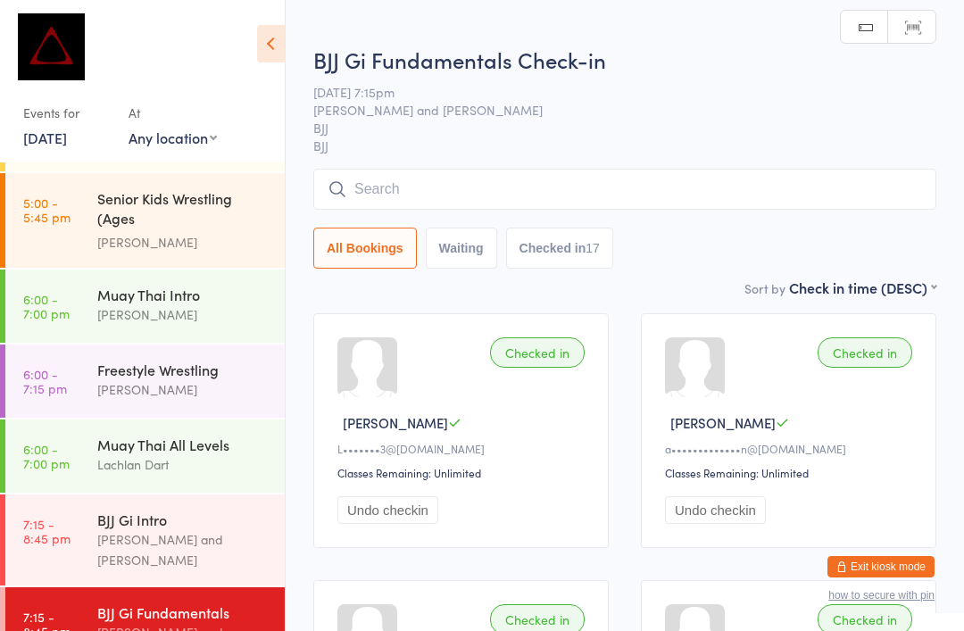
click at [375, 195] on input "search" at bounding box center [624, 189] width 623 height 41
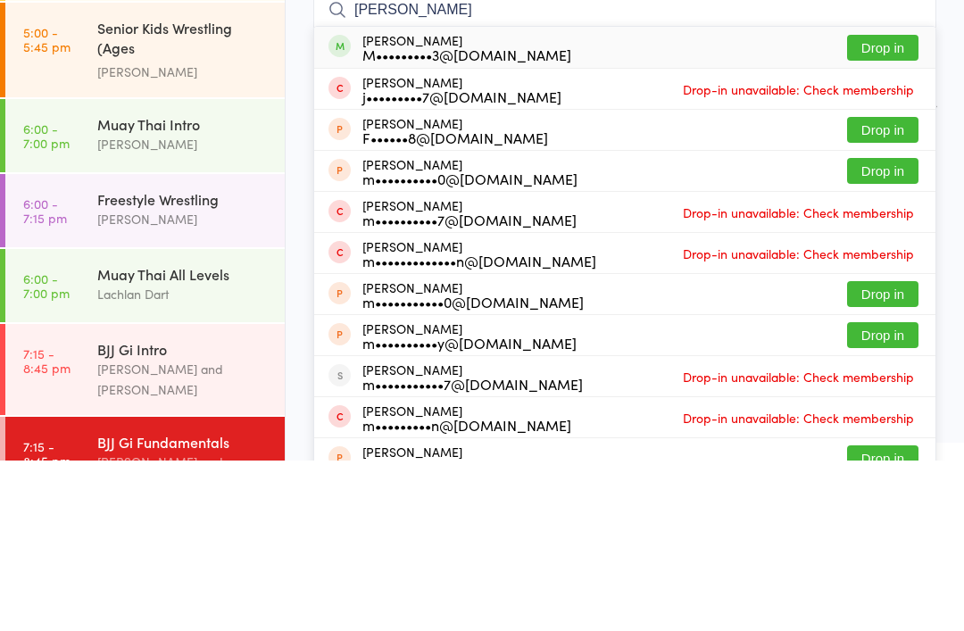
type input "Matthew jar"
click at [866, 205] on button "Drop in" at bounding box center [882, 218] width 71 height 26
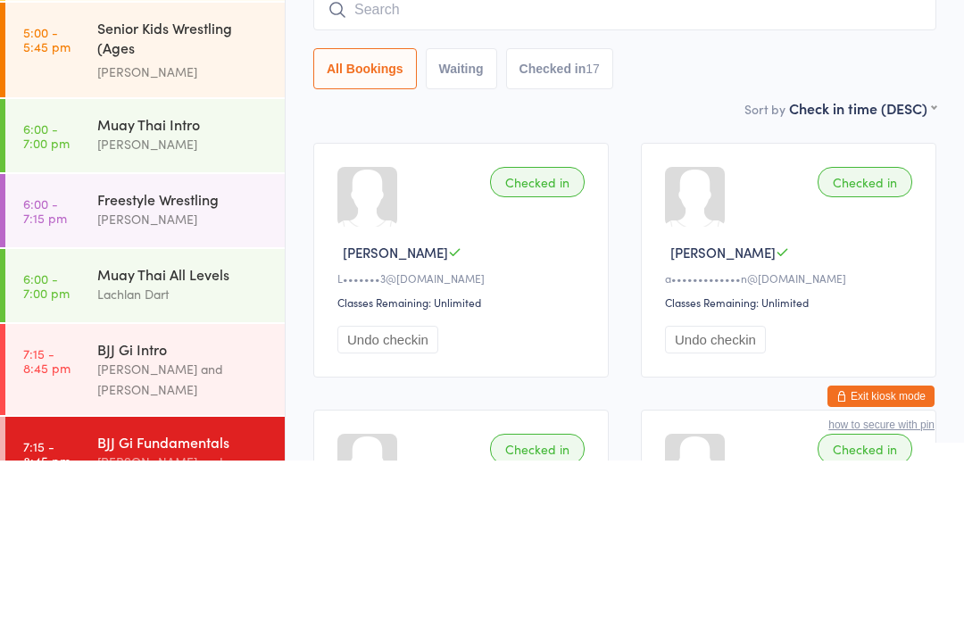
scroll to position [170, 0]
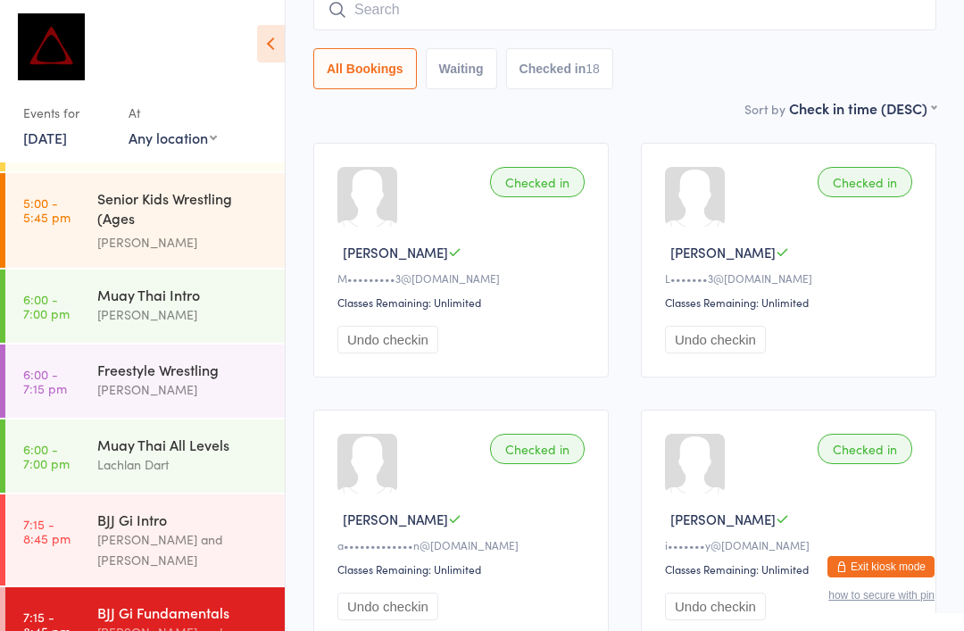
click at [494, 30] on input "search" at bounding box center [624, 9] width 623 height 41
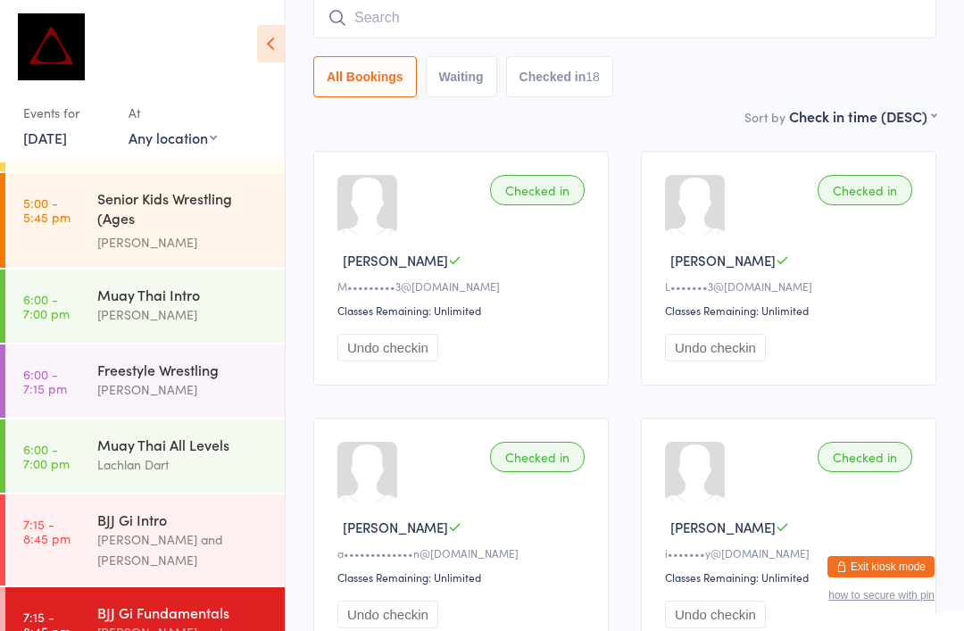
scroll to position [162, 0]
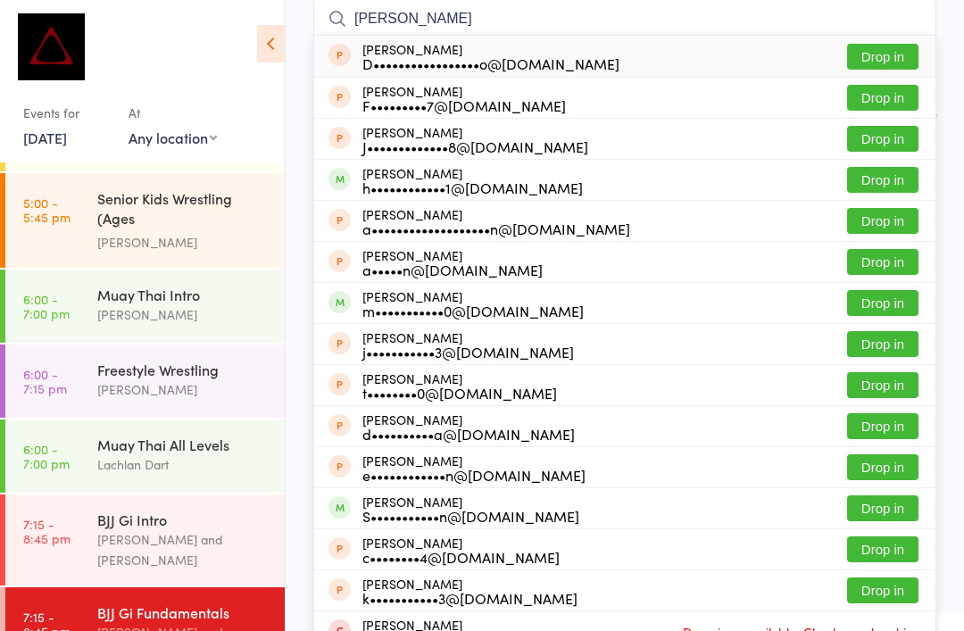
type input "Browne"
click at [882, 179] on button "Drop in" at bounding box center [882, 180] width 71 height 26
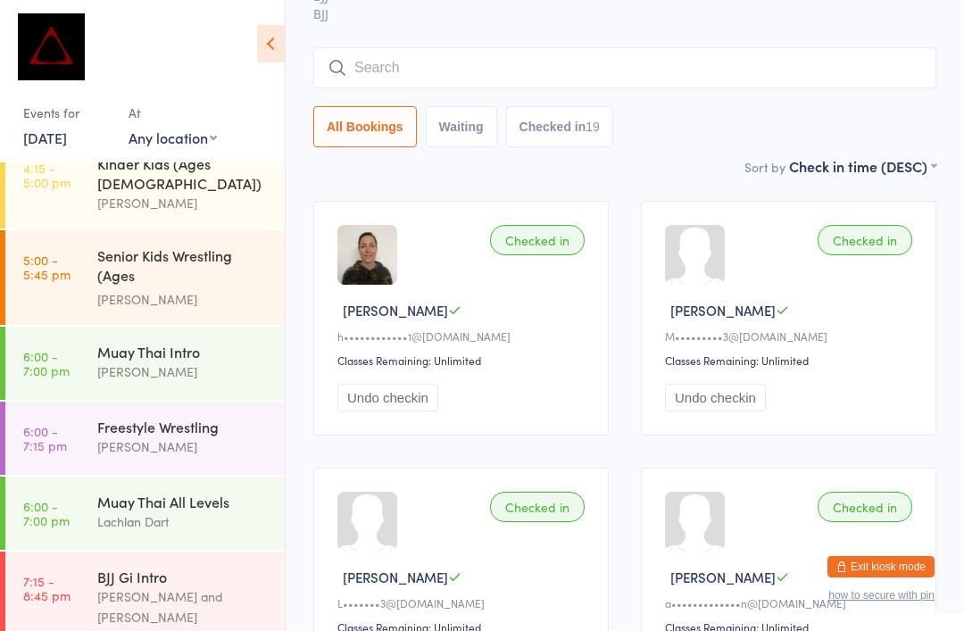
scroll to position [0, 0]
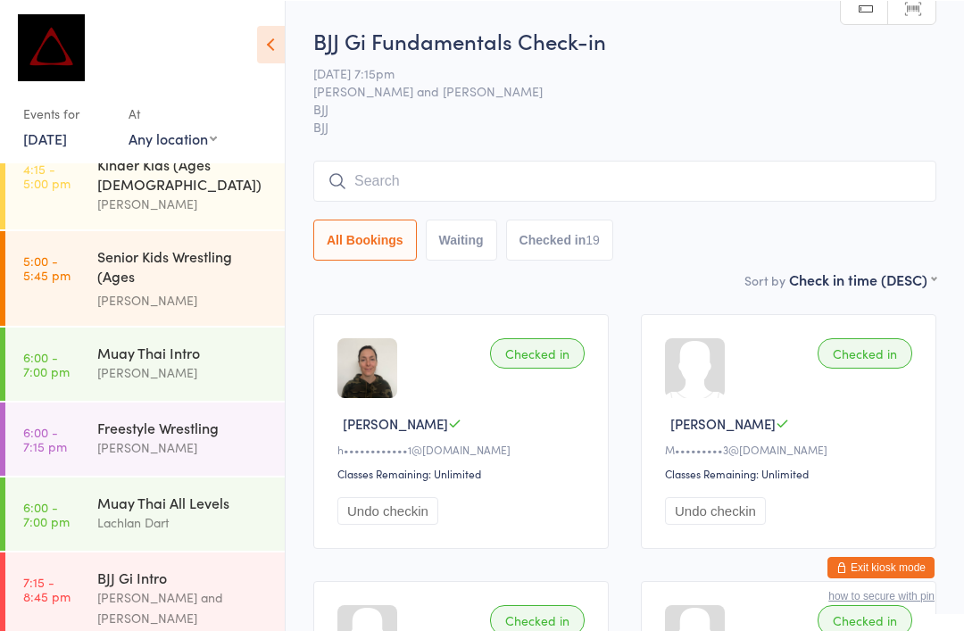
click at [403, 184] on input "search" at bounding box center [624, 180] width 623 height 41
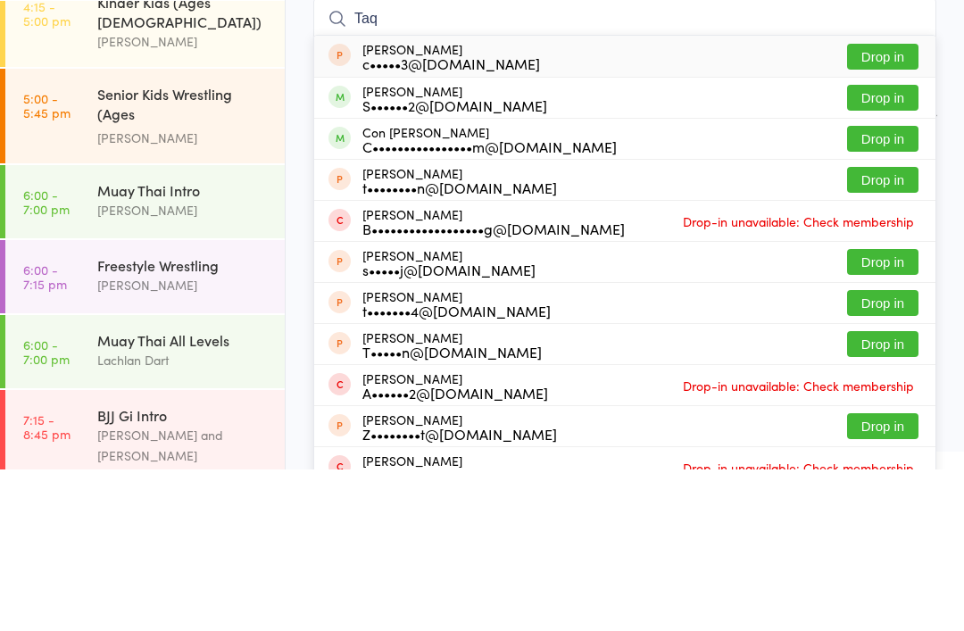
type input "Taq"
click at [868, 246] on button "Drop in" at bounding box center [882, 259] width 71 height 26
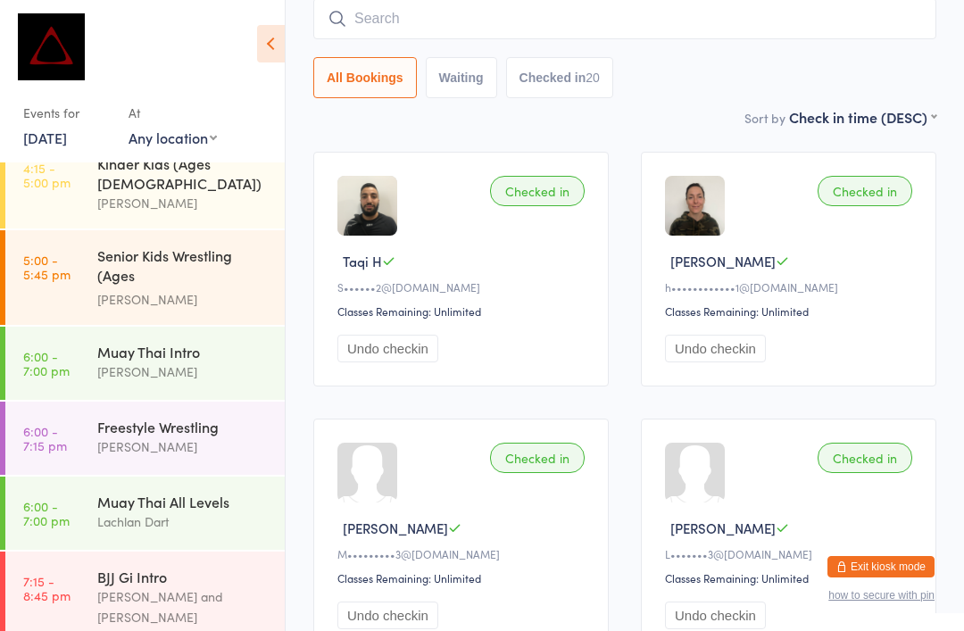
click at [440, 18] on input "search" at bounding box center [624, 18] width 623 height 41
type input "Eric"
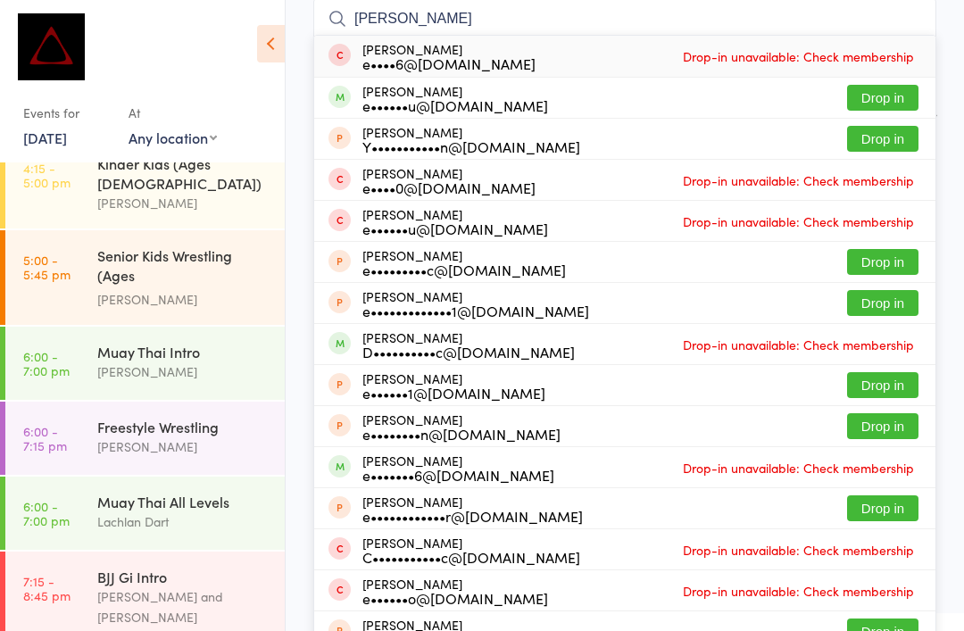
click at [873, 91] on button "Drop in" at bounding box center [882, 98] width 71 height 26
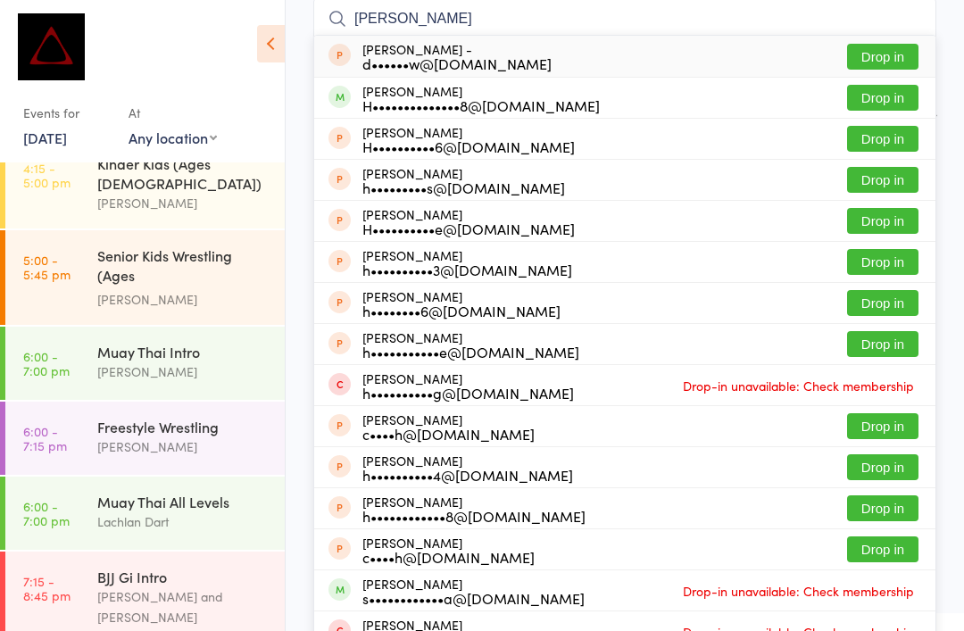
type input "Harry mcd"
click at [900, 104] on button "Drop in" at bounding box center [882, 98] width 71 height 26
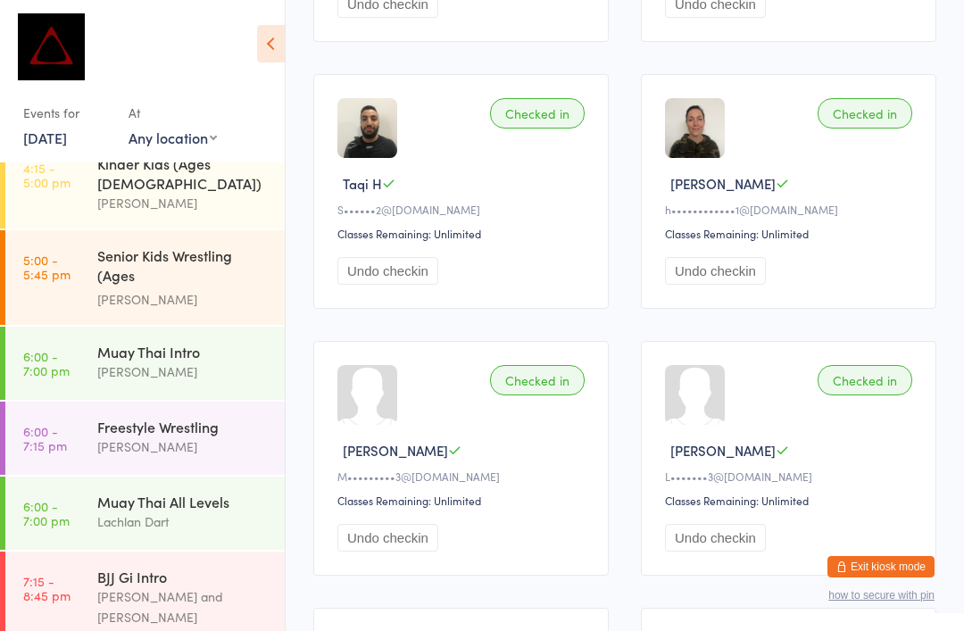
scroll to position [0, 0]
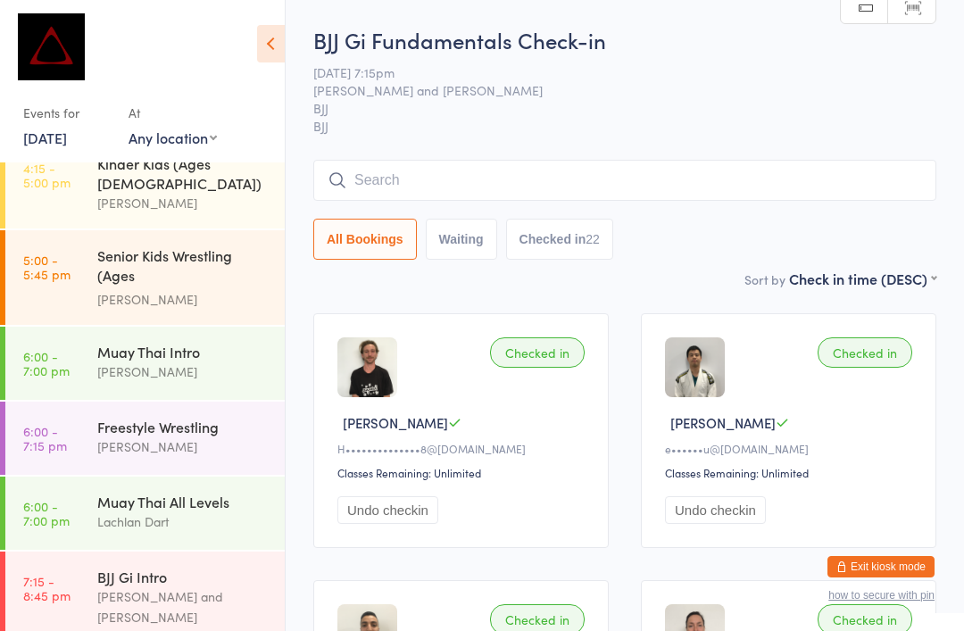
click at [775, 179] on input "search" at bounding box center [624, 180] width 623 height 41
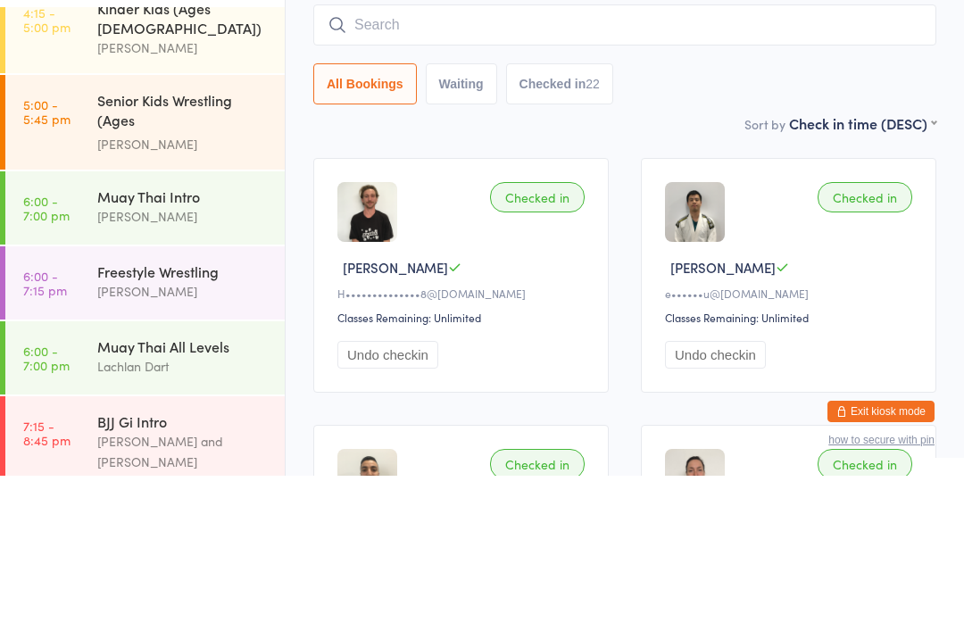
type input "K"
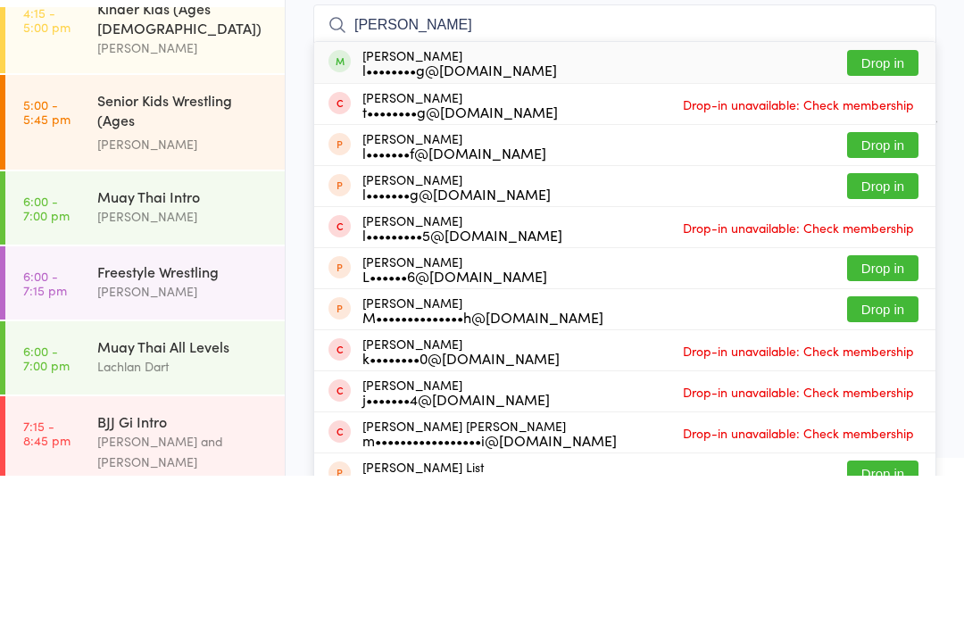
type input "Lisa luon"
click at [901, 205] on button "Drop in" at bounding box center [882, 218] width 71 height 26
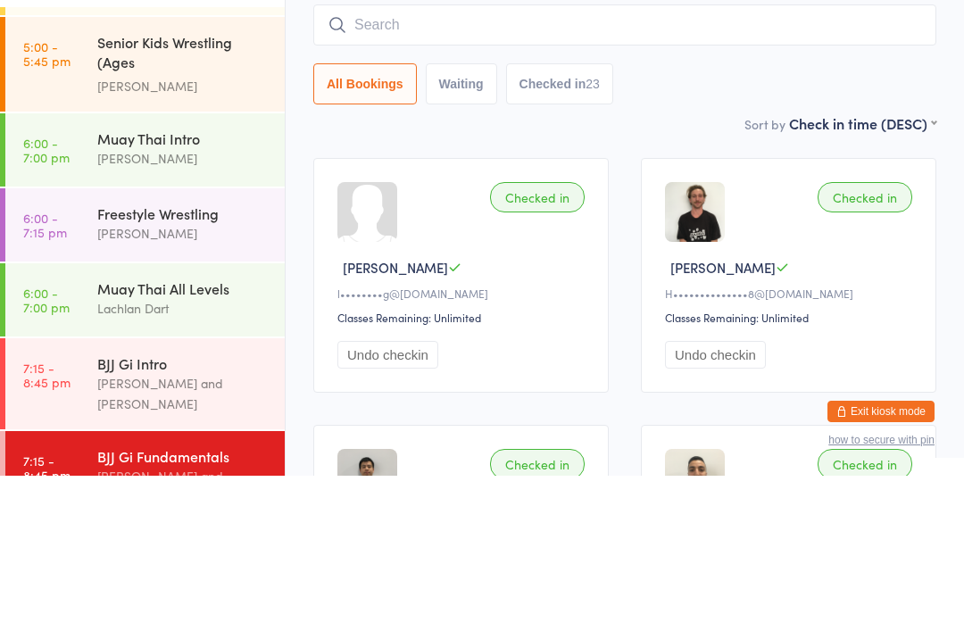
scroll to position [752, 0]
click at [769, 269] on div "Sort by Check in time (DESC) First name (ASC) First name (DESC) Last name (ASC)…" at bounding box center [624, 279] width 623 height 20
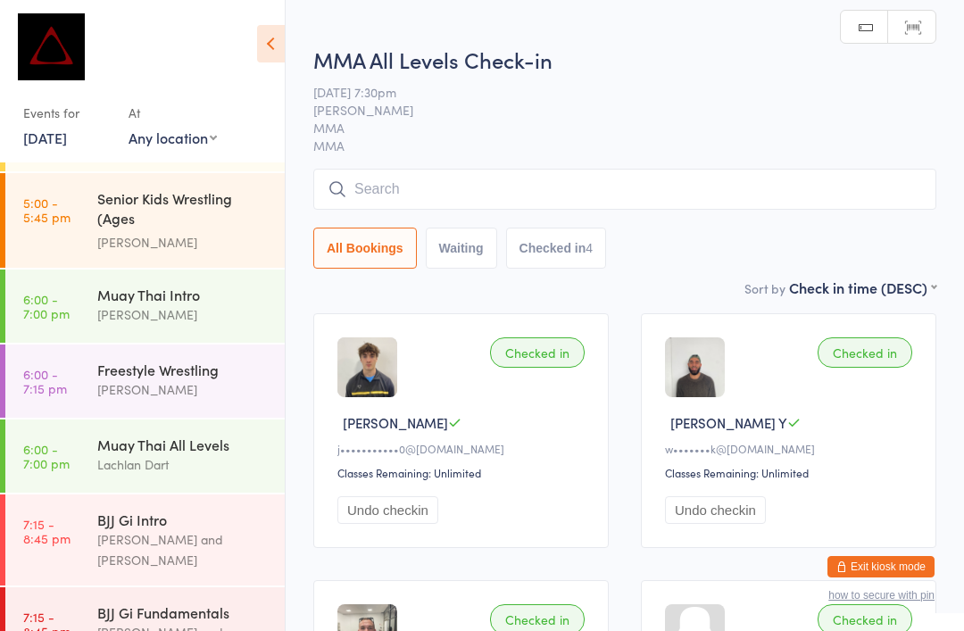
click at [493, 157] on div "MMA All Levels Check-in 14 Oct 7:30pm David Hart MMA MMA Manual search Scanner …" at bounding box center [624, 161] width 623 height 233
click at [632, 180] on input "search" at bounding box center [624, 189] width 623 height 41
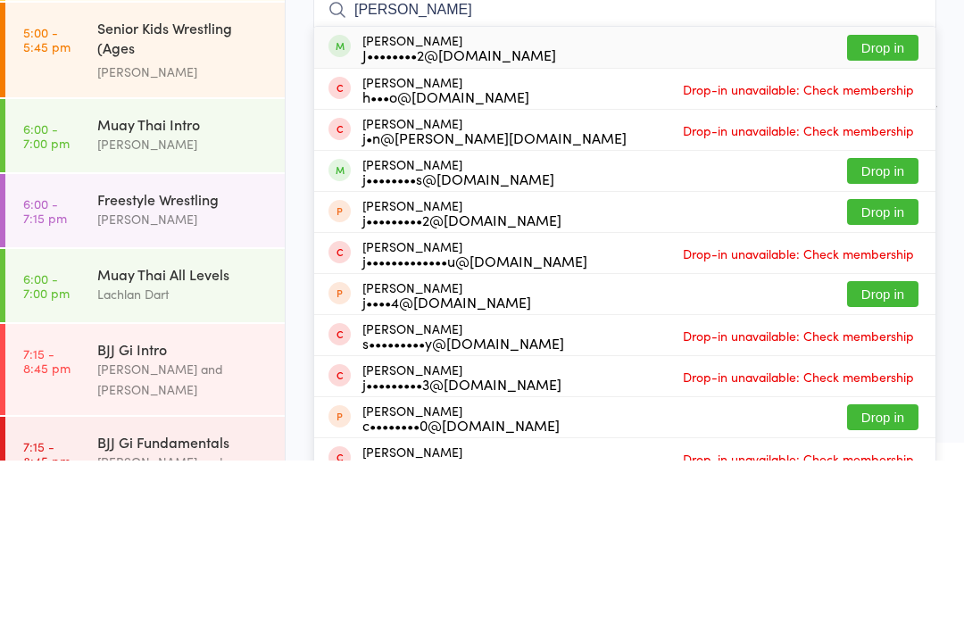
type input "Jon"
click at [899, 205] on button "Drop in" at bounding box center [882, 218] width 71 height 26
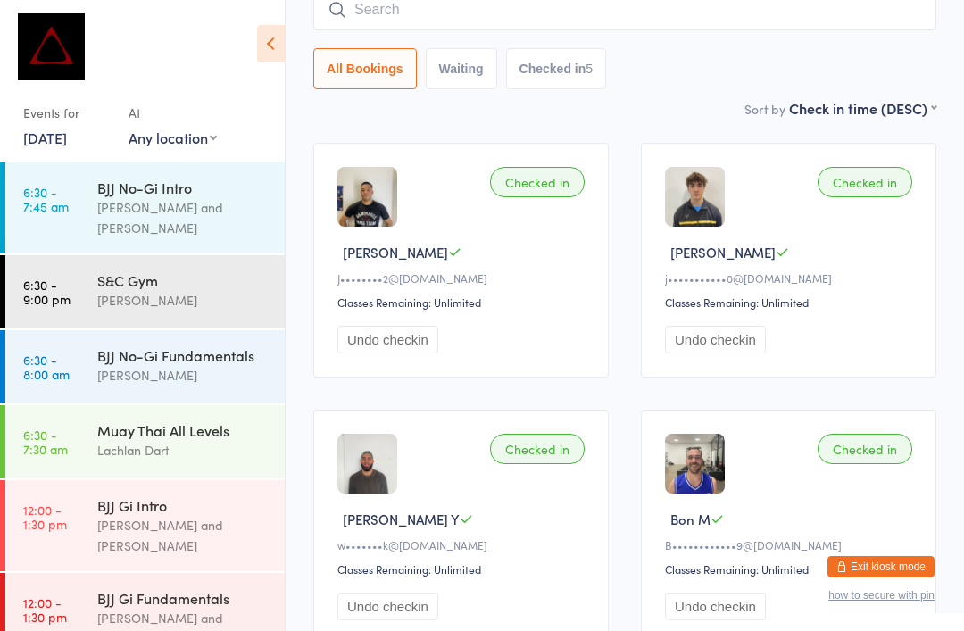
click at [184, 196] on div "BJJ No-Gi Intro" at bounding box center [183, 188] width 172 height 20
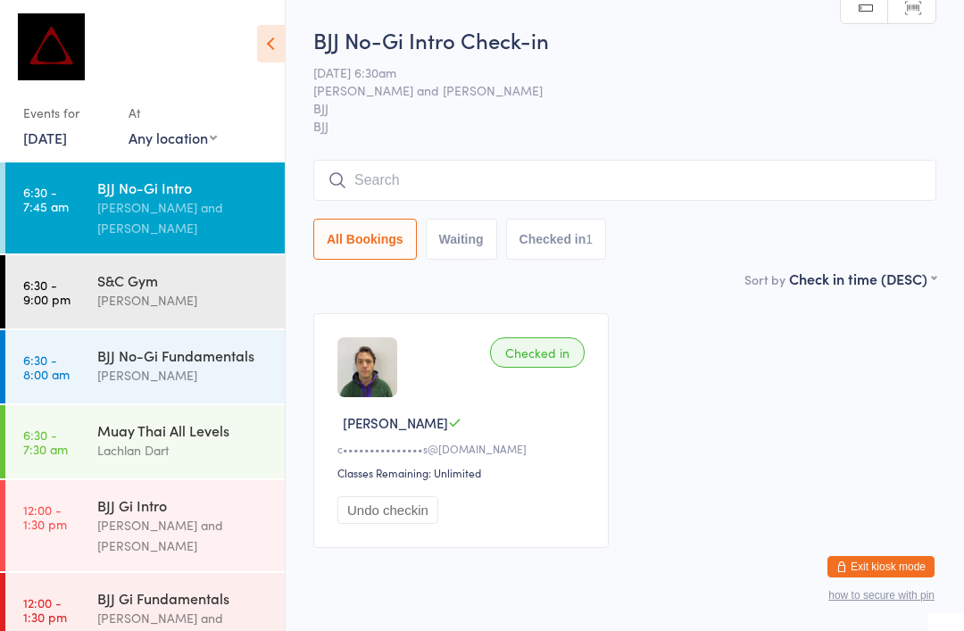
click at [176, 272] on div "S&C Gym" at bounding box center [183, 280] width 172 height 20
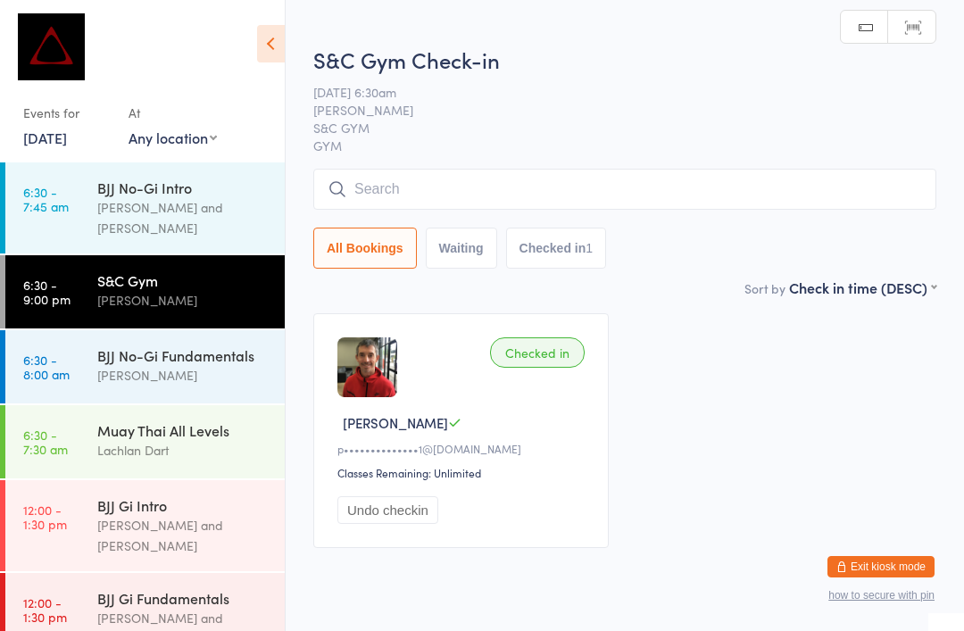
click at [483, 187] on input "search" at bounding box center [624, 189] width 623 height 41
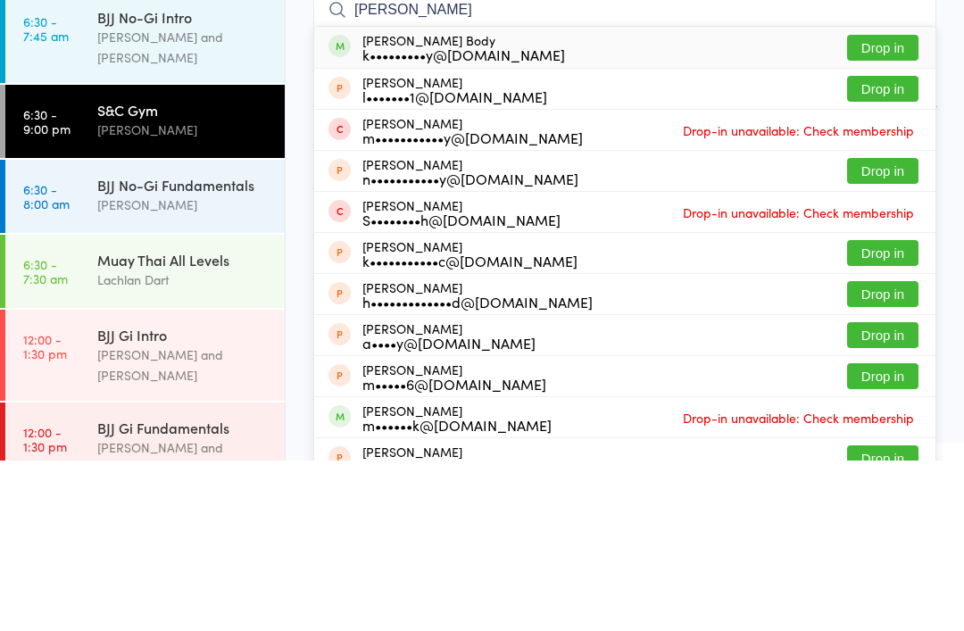
type input "Kirk"
click at [896, 205] on button "Drop in" at bounding box center [882, 218] width 71 height 26
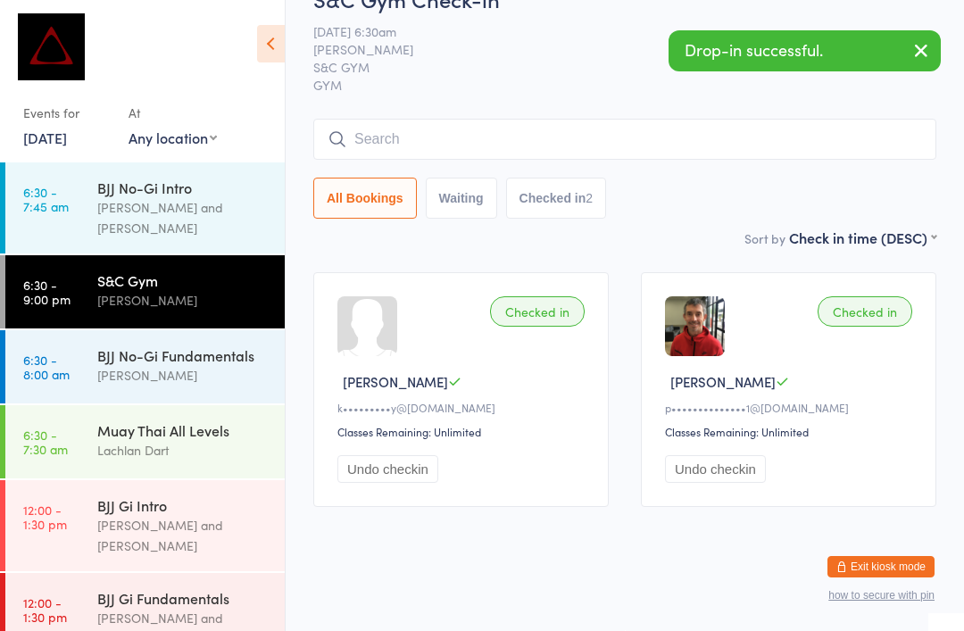
click at [402, 306] on div "Checked in Kirk B k•••••••••y@gmail.com Classes Remaining: Unlimited Undo check…" at bounding box center [460, 389] width 295 height 235
